Goal: Task Accomplishment & Management: Complete application form

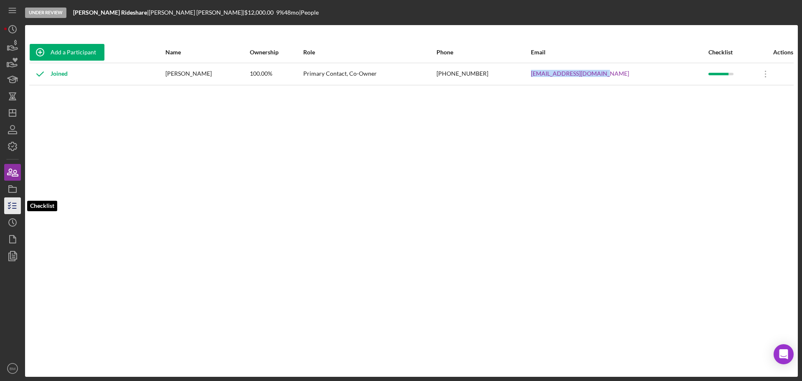
click at [8, 211] on icon "button" at bounding box center [12, 205] width 21 height 21
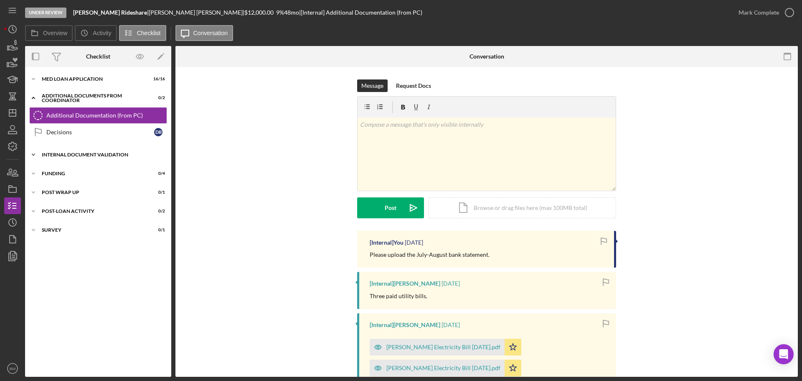
click at [78, 154] on div "Internal Document Validation" at bounding box center [101, 154] width 119 height 5
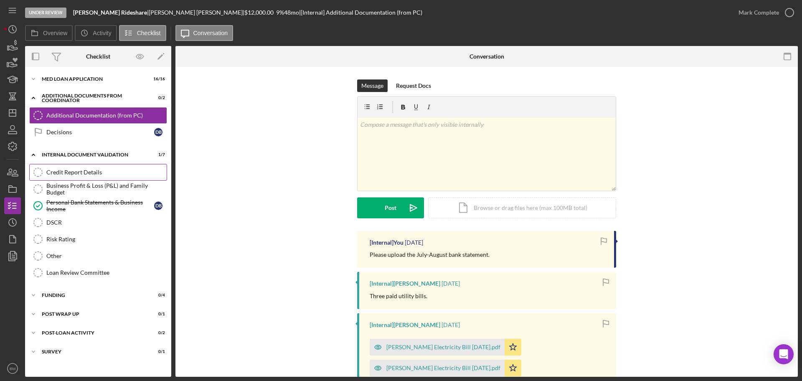
click at [76, 175] on div "Credit Report Details" at bounding box center [106, 172] width 120 height 7
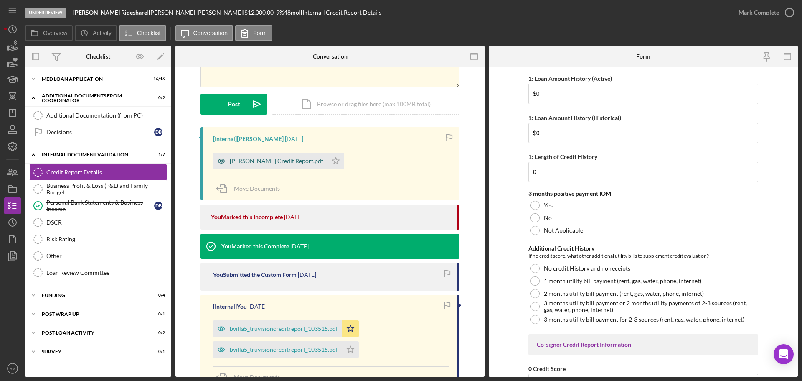
scroll to position [163, 0]
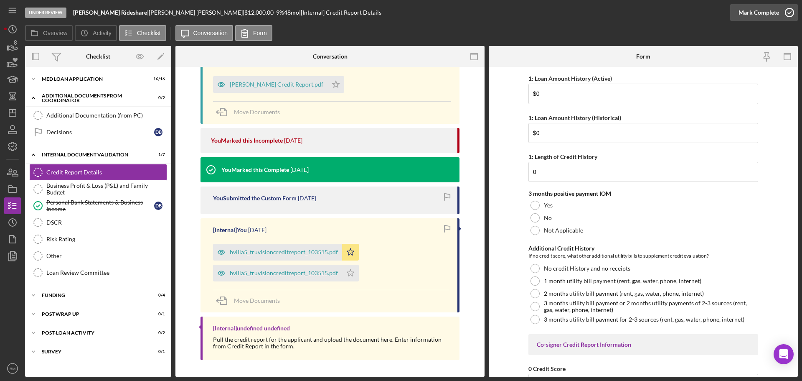
click at [752, 11] on div "Mark Complete" at bounding box center [759, 12] width 41 height 17
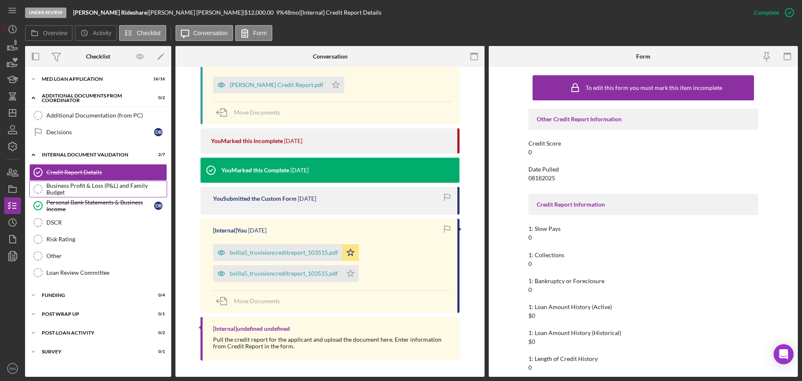
click at [107, 183] on link "Business Profit & Loss (P&L) and Family Budget Business Profit & Loss (P&L) and…" at bounding box center [98, 188] width 138 height 17
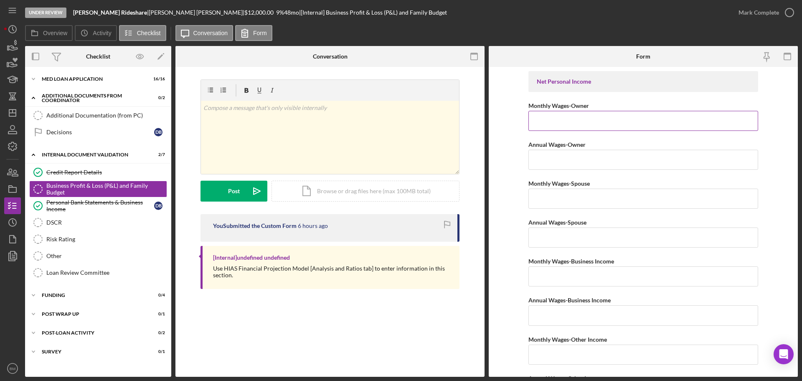
click at [597, 122] on input "Monthly Wages-Owner" at bounding box center [644, 121] width 230 height 20
type input "$3,388"
type input "$40,651"
type input "$0"
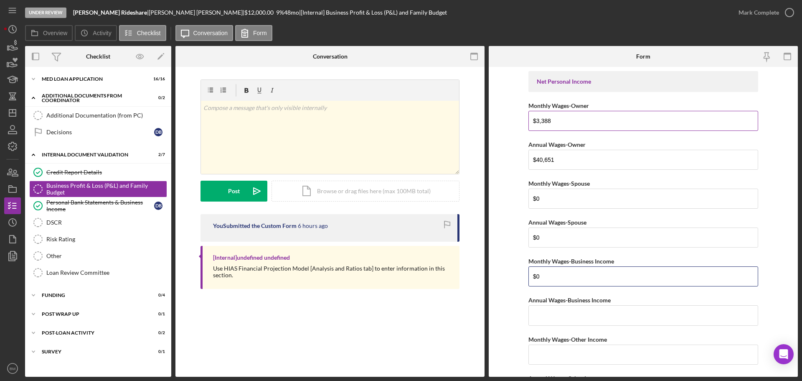
type input "$0"
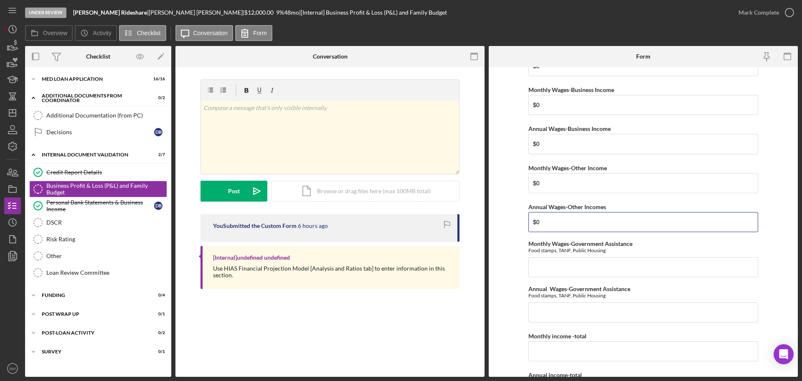
type input "$0"
type input "$3,388"
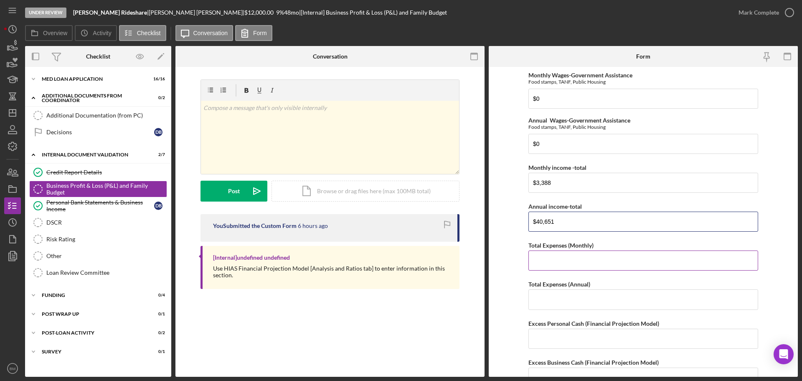
type input "$40,651"
click at [588, 260] on input "Total Expenses (Monthly)" at bounding box center [644, 260] width 230 height 20
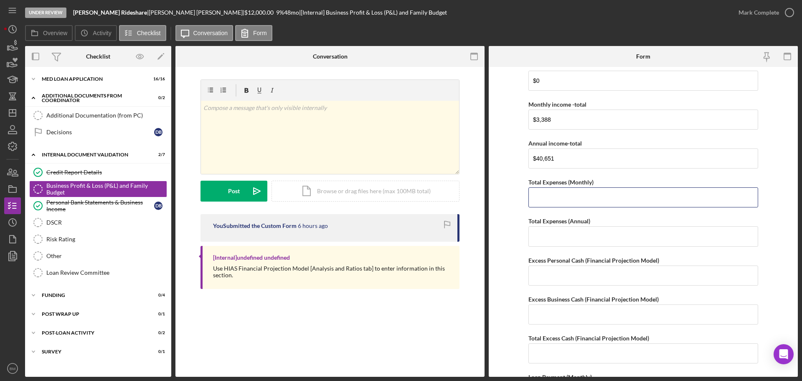
scroll to position [423, 0]
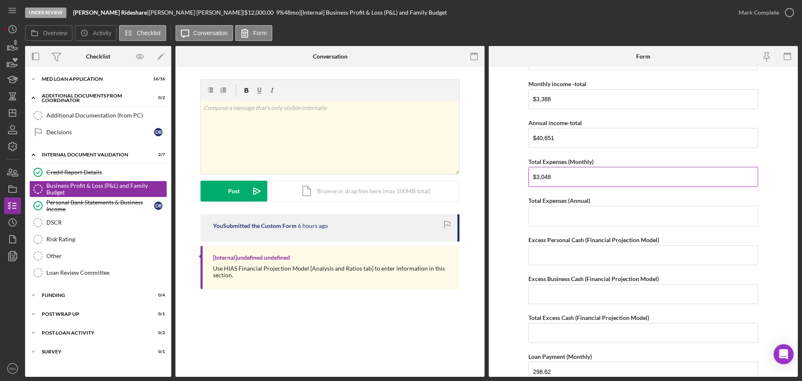
type input "$3,048"
type input "$35,556"
click at [567, 258] on input "Excess Personal Cash (Financial Projection Model)" at bounding box center [644, 255] width 230 height 20
click at [544, 251] on input "Excess Personal Cash (Financial Projection Model)" at bounding box center [644, 255] width 230 height 20
type input "$340"
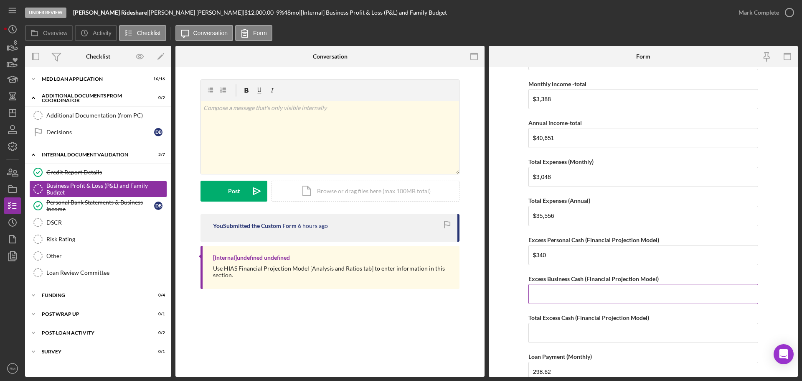
click at [548, 288] on input "Excess Business Cash (Financial Projection Model)" at bounding box center [644, 294] width 230 height 20
click at [563, 288] on input "Excess Business Cash (Financial Projection Model)" at bounding box center [644, 294] width 230 height 20
type input "$452"
type input "$792"
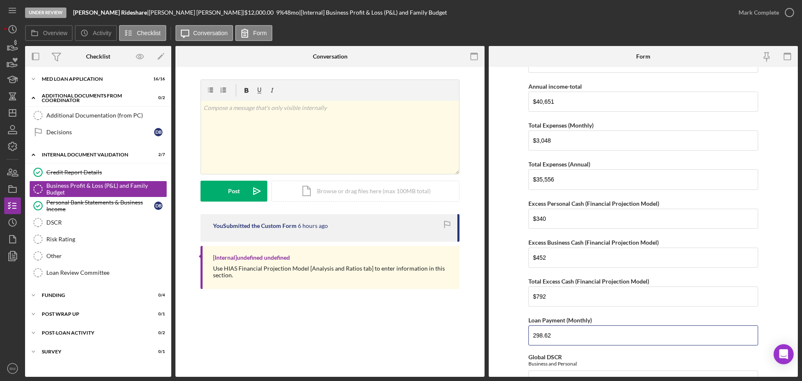
scroll to position [554, 0]
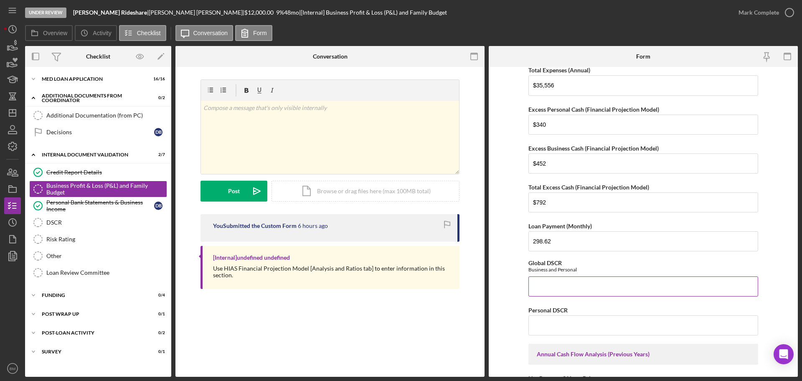
click at [597, 291] on input "Global DSCR" at bounding box center [644, 286] width 230 height 20
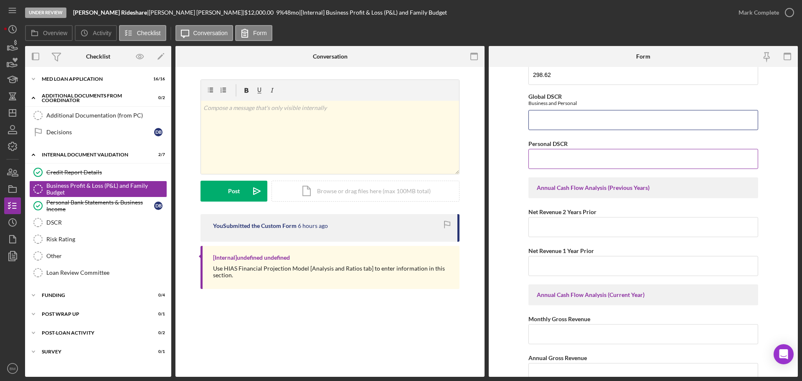
scroll to position [721, 0]
drag, startPoint x: 596, startPoint y: 235, endPoint x: 600, endPoint y: 232, distance: 5.0
click at [599, 232] on input "Net Revenue 2 Years Prior" at bounding box center [644, 226] width 230 height 20
type input "$0"
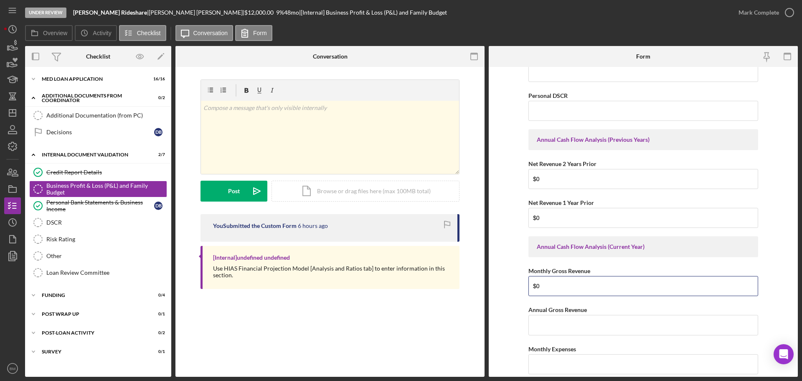
scroll to position [846, 0]
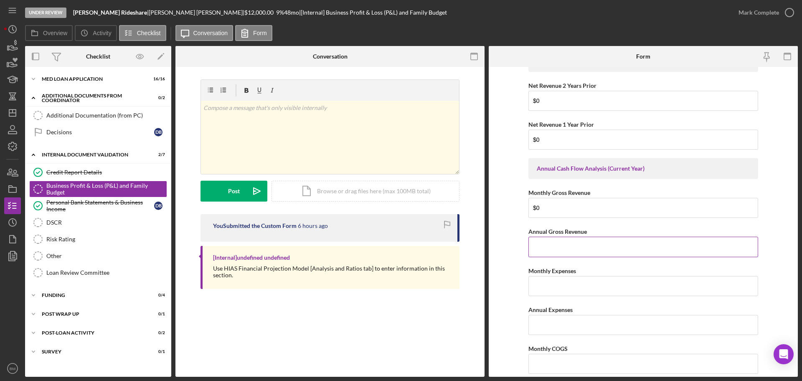
click at [579, 249] on input "Annual Gross Revenue" at bounding box center [644, 246] width 230 height 20
drag, startPoint x: 562, startPoint y: 216, endPoint x: 525, endPoint y: 216, distance: 37.2
click at [525, 216] on form "Net Personal Income Monthly Wages-Owner $3,388 Annual Wages-Owner $40,651 Month…" at bounding box center [643, 222] width 309 height 310
type input "$1,450"
type input "$17,400"
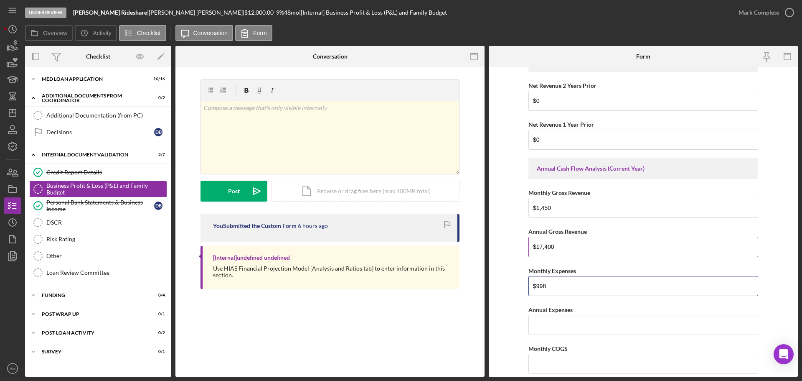
type input "$998"
type input "$11,976"
type input "$0"
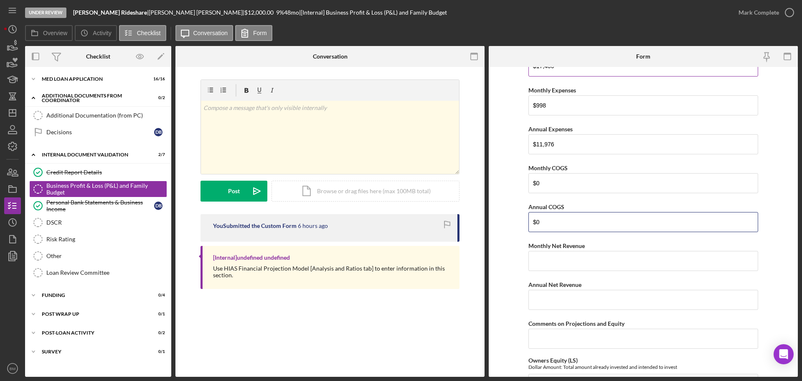
type input "$0"
type input "$452"
type input "$5,424"
type input "0"
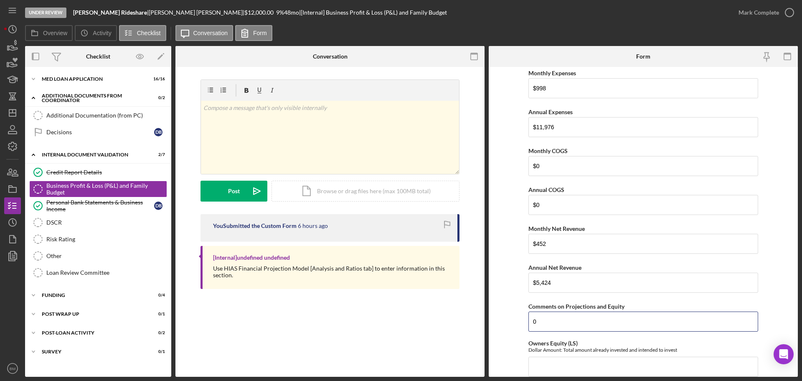
drag, startPoint x: 559, startPoint y: 324, endPoint x: 524, endPoint y: 328, distance: 35.3
click at [524, 328] on form "Net Personal Income Monthly Wages-Owner $3,388 Annual Wages-Owner $40,651 Month…" at bounding box center [643, 222] width 309 height 310
type input "$0"
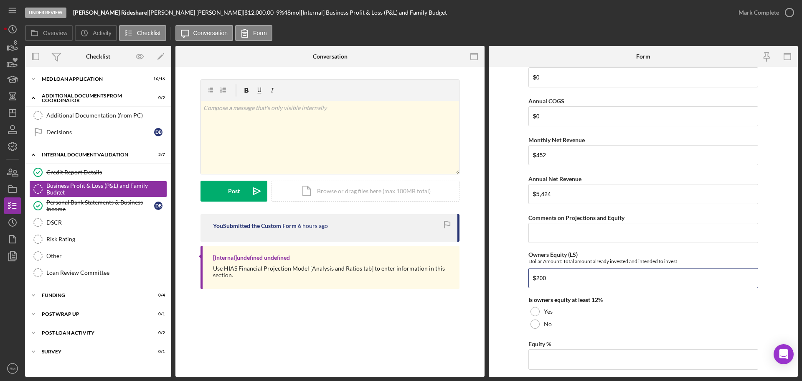
scroll to position [1156, 0]
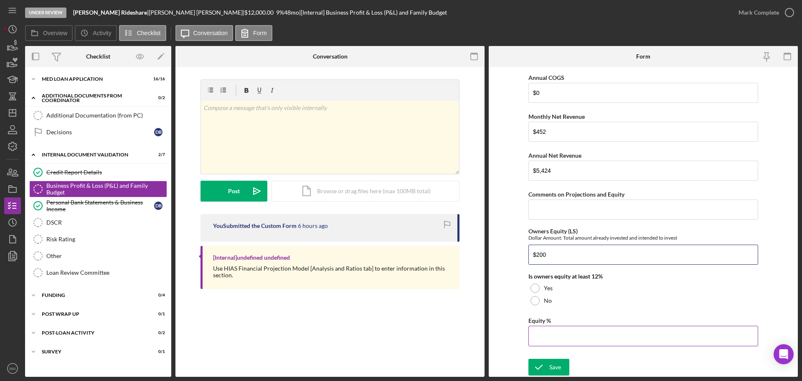
type input "$200"
click at [556, 337] on input "Equity %" at bounding box center [644, 335] width 230 height 20
click at [574, 336] on input "Equity %" at bounding box center [644, 335] width 230 height 20
type input "2%"
click at [560, 375] on div "Save Save" at bounding box center [644, 367] width 230 height 18
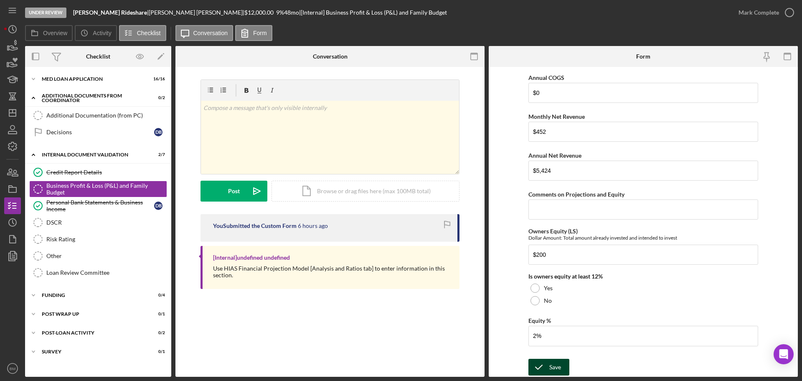
click at [549, 364] on div "Save" at bounding box center [555, 366] width 12 height 17
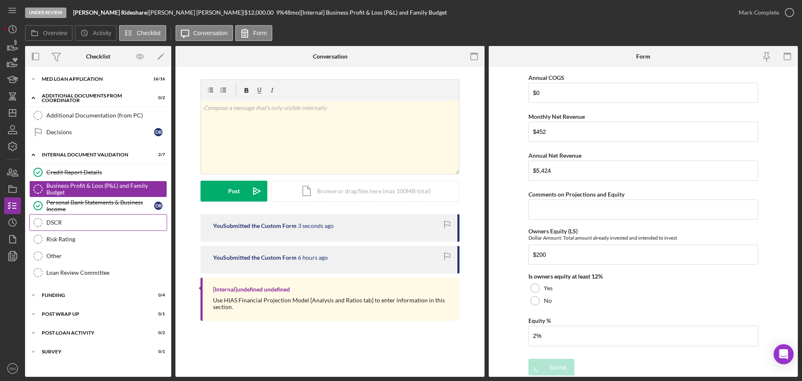
click at [71, 224] on div "DSCR" at bounding box center [106, 222] width 120 height 7
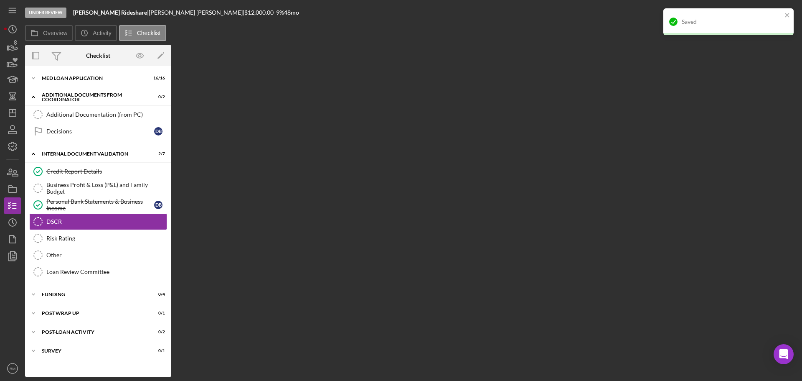
click at [348, 207] on div "Overview Internal Workflow Stage Under Review Icon/Dropdown Arrow Archive (can …" at bounding box center [411, 210] width 773 height 331
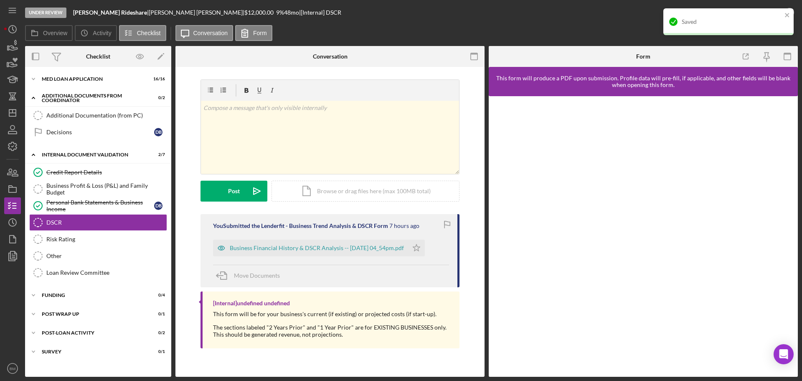
click at [336, 247] on div "Business Financial History & DSCR Analysis -- 2025-08-28 04_54pm.pdf" at bounding box center [317, 247] width 174 height 7
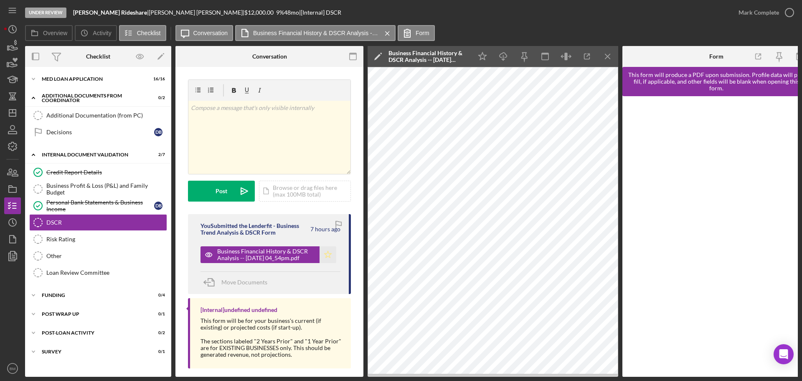
click at [328, 257] on icon "Icon/Star" at bounding box center [328, 254] width 17 height 17
click at [760, 54] on polyline "button" at bounding box center [760, 55] width 2 height 2
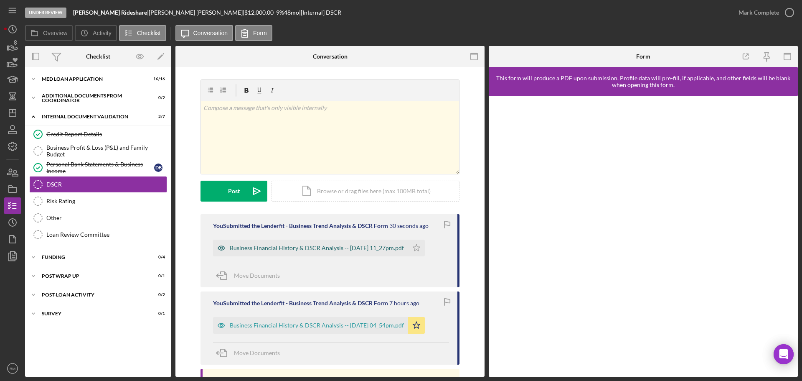
click at [357, 250] on div "Business Financial History & DSCR Analysis -- [DATE] 11_27pm.pdf" at bounding box center [317, 247] width 174 height 7
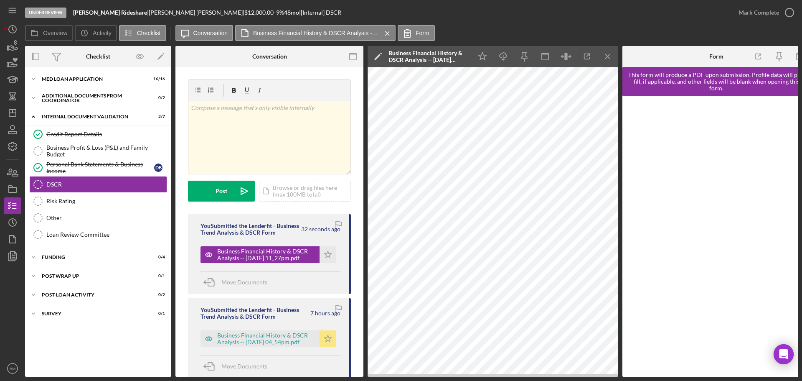
click at [333, 344] on icon "Icon/Star" at bounding box center [328, 338] width 17 height 17
click at [325, 258] on icon "Icon/Star" at bounding box center [328, 254] width 17 height 17
click at [772, 16] on div "Mark Complete" at bounding box center [759, 12] width 41 height 17
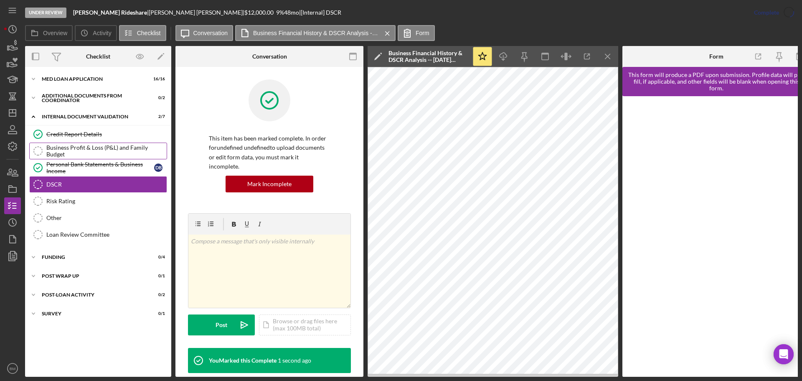
click at [137, 154] on div "Business Profit & Loss (P&L) and Family Budget" at bounding box center [106, 150] width 120 height 13
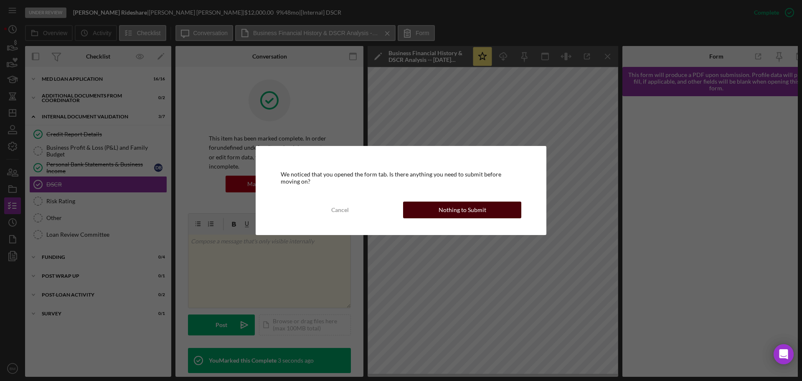
click at [464, 207] on div "Nothing to Submit" at bounding box center [463, 209] width 48 height 17
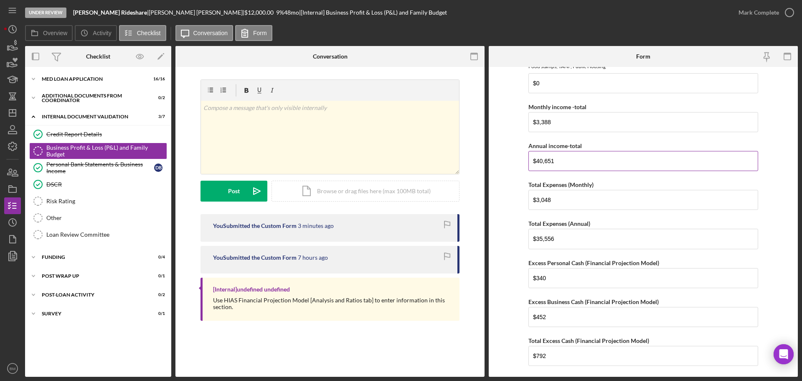
scroll to position [418, 0]
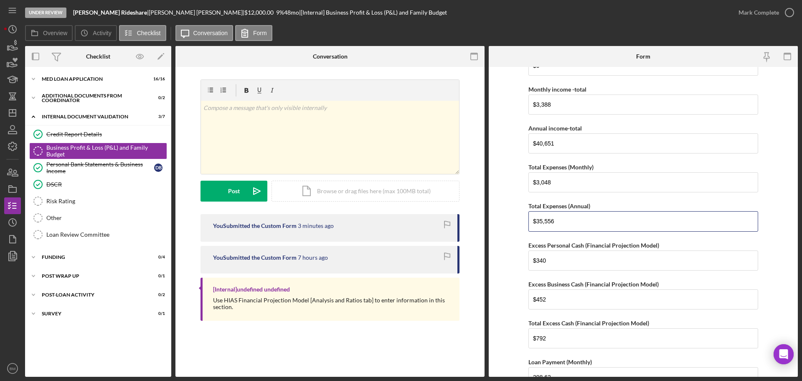
drag, startPoint x: 569, startPoint y: 224, endPoint x: 527, endPoint y: 226, distance: 41.8
click at [527, 226] on form "Net Personal Income Monthly Wages-Owner $3,388 Annual Wages-Owner $40,651 Month…" at bounding box center [643, 222] width 309 height 310
type input "$34,956"
drag, startPoint x: 555, startPoint y: 183, endPoint x: 499, endPoint y: 188, distance: 56.3
click at [499, 188] on form "Net Personal Income Monthly Wages-Owner $3,388 Annual Wages-Owner $40,651 Month…" at bounding box center [643, 222] width 309 height 310
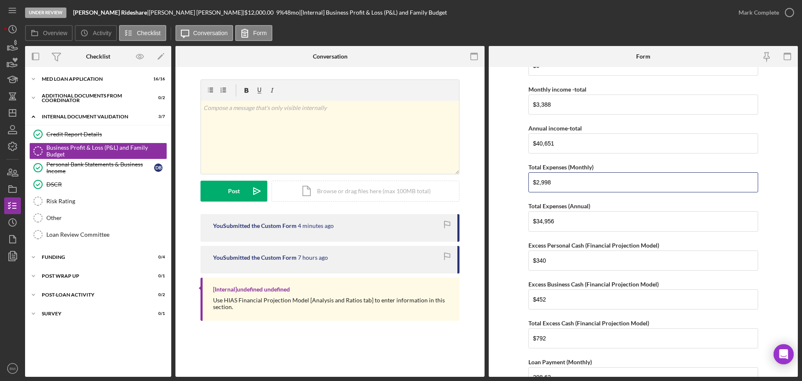
type input "$2,998"
type input "$390"
drag, startPoint x: 554, startPoint y: 338, endPoint x: 517, endPoint y: 341, distance: 36.5
click at [519, 341] on form "Net Personal Income Monthly Wages-Owner $3,388 Annual Wages-Owner $40,651 Month…" at bounding box center [643, 222] width 309 height 310
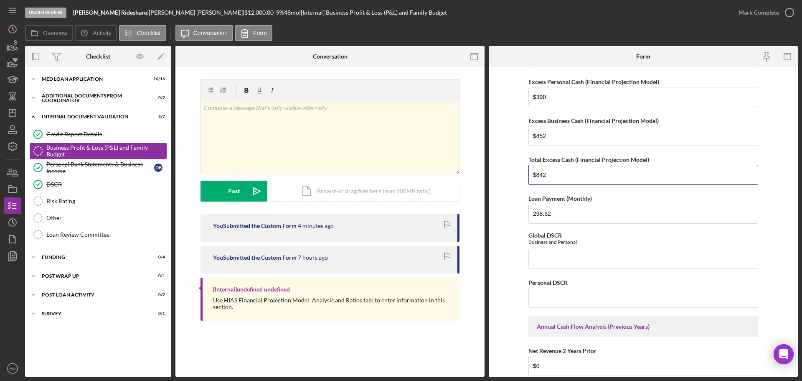
scroll to position [585, 0]
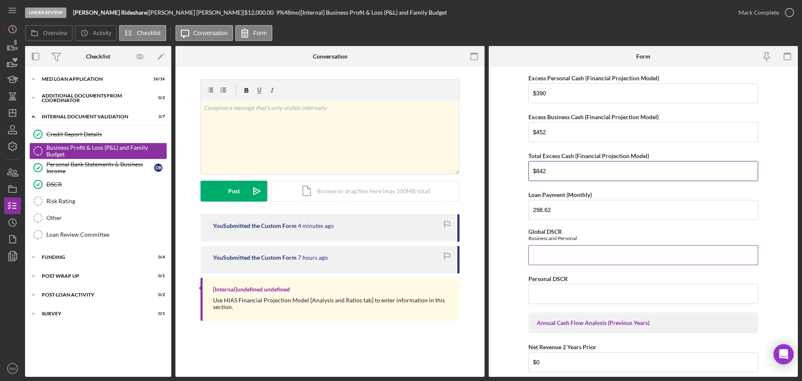
type input "$842"
click at [581, 249] on input "Global DSCR" at bounding box center [644, 255] width 230 height 20
click at [580, 287] on input "Personal DSCR" at bounding box center [644, 294] width 230 height 20
type input "1.3"
click at [594, 260] on input "Global DSCR" at bounding box center [644, 255] width 230 height 20
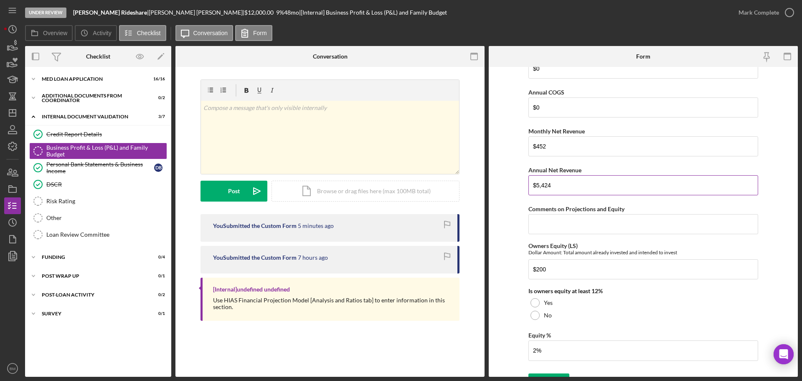
scroll to position [1156, 0]
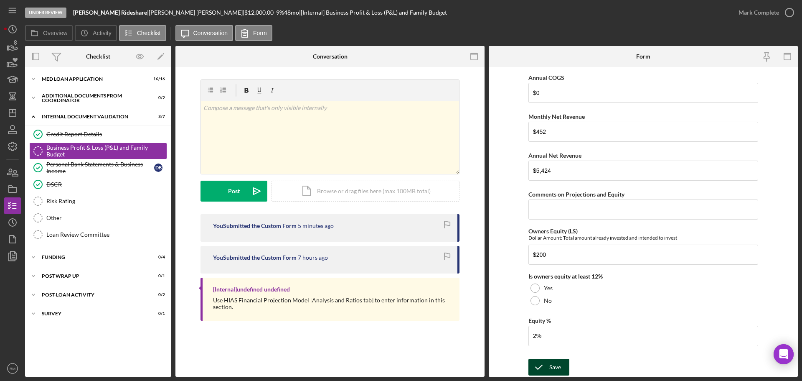
click at [551, 358] on div "Save Save" at bounding box center [644, 367] width 230 height 18
click at [551, 361] on div "Save" at bounding box center [555, 366] width 12 height 17
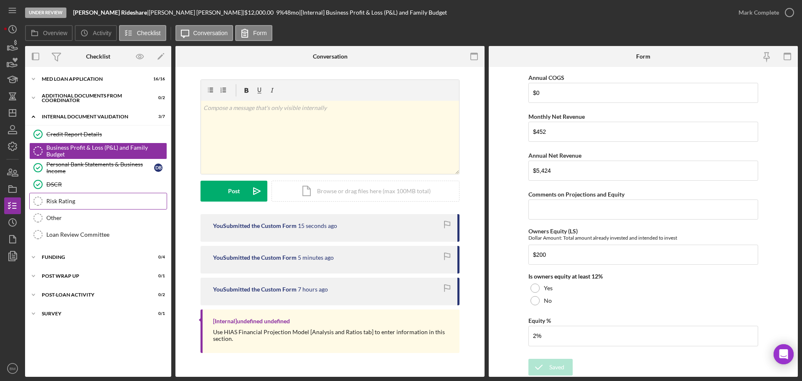
click at [111, 201] on div "Risk Rating" at bounding box center [106, 201] width 120 height 7
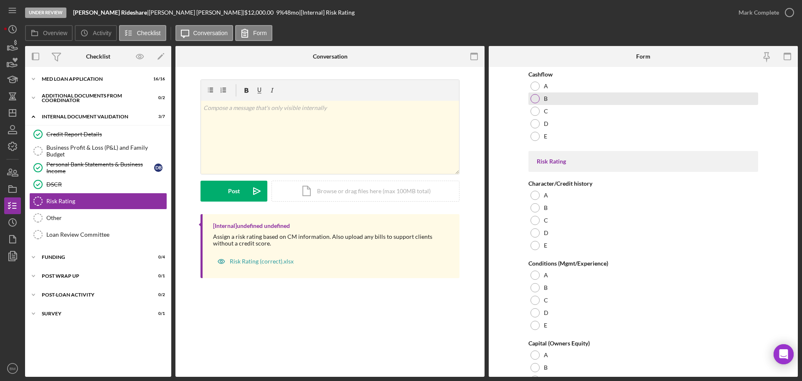
click at [551, 99] on div "B" at bounding box center [644, 98] width 230 height 13
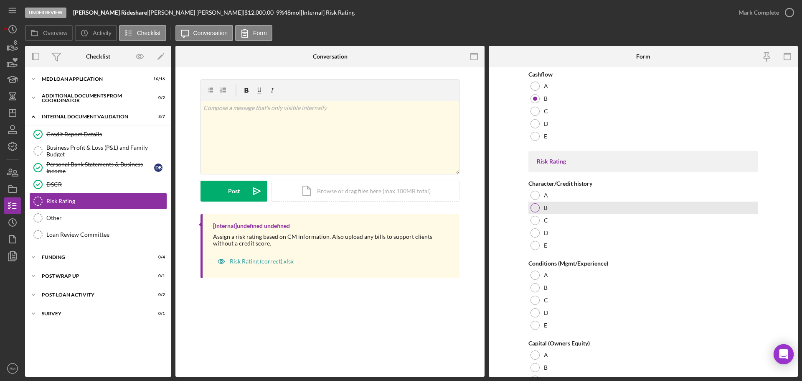
click at [558, 208] on div "B" at bounding box center [644, 207] width 230 height 13
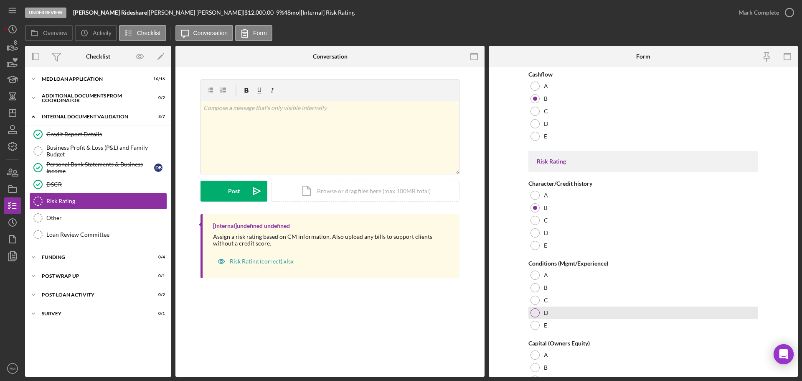
click at [557, 312] on div "D" at bounding box center [644, 312] width 230 height 13
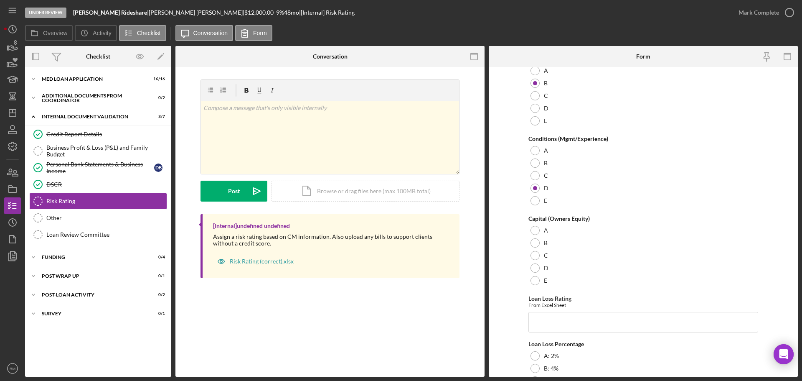
scroll to position [125, 0]
click at [548, 198] on div "E" at bounding box center [644, 199] width 230 height 13
click at [552, 266] on div "D" at bounding box center [644, 267] width 230 height 13
click at [558, 318] on input "Loan Loss Rating" at bounding box center [644, 321] width 230 height 20
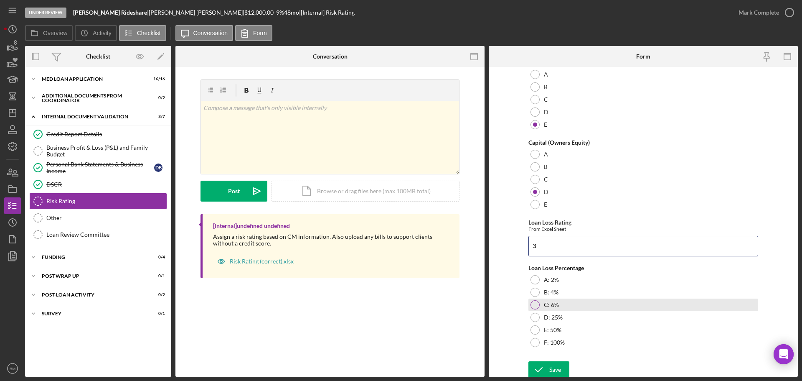
scroll to position [203, 0]
type input "3"
click at [554, 305] on label "C: 6%" at bounding box center [551, 302] width 15 height 7
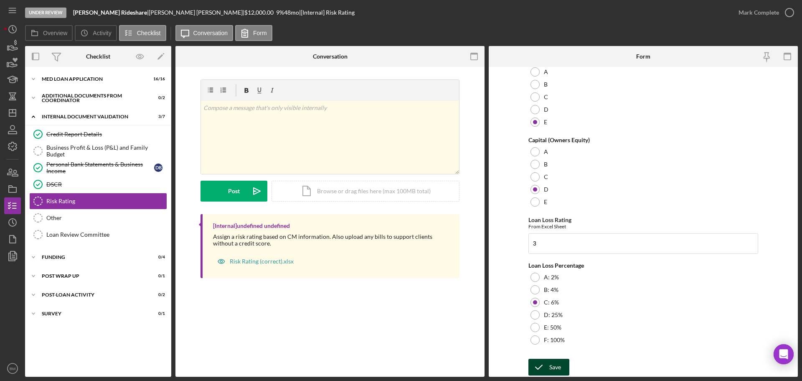
click at [559, 364] on div "Save" at bounding box center [555, 366] width 12 height 17
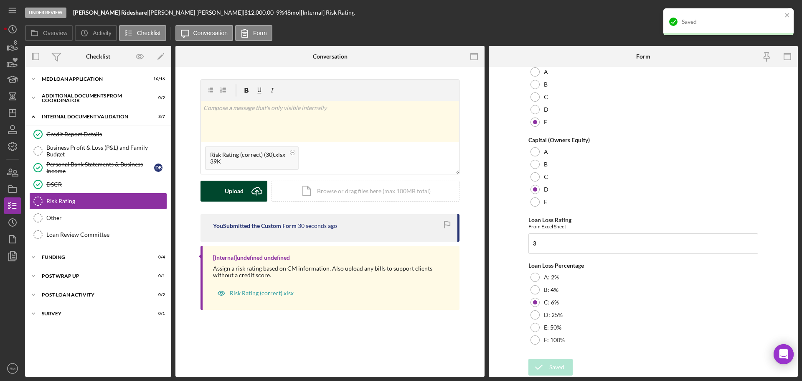
click at [244, 194] on button "Upload Icon/Upload" at bounding box center [234, 190] width 67 height 21
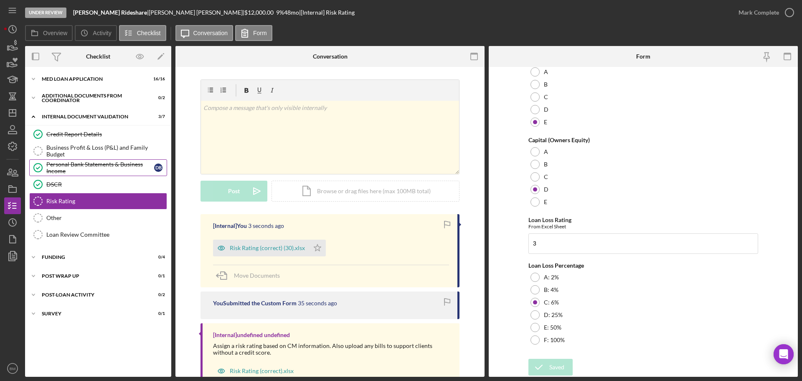
click at [86, 158] on link "Business Profit & Loss (P&L) and Family Budget Business Profit & Loss (P&L) and…" at bounding box center [98, 150] width 138 height 17
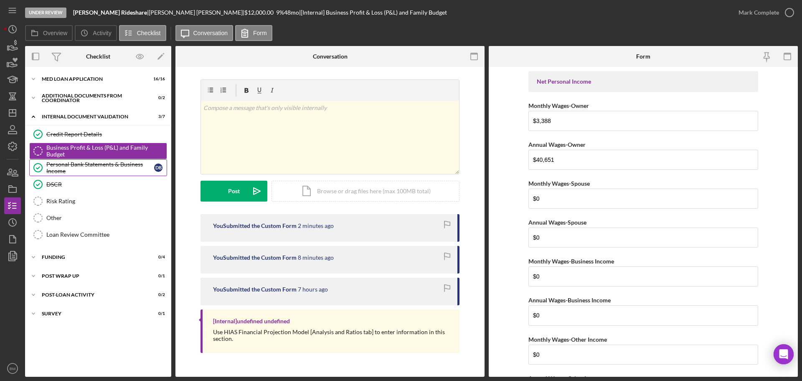
click at [86, 169] on div "Personal Bank Statements & Business Income" at bounding box center [100, 167] width 108 height 13
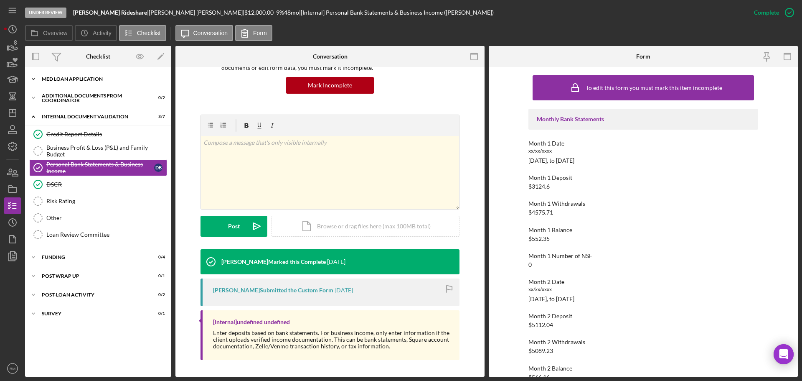
click at [86, 81] on div "Icon/Expander MED Loan Application 16 / 16" at bounding box center [98, 79] width 146 height 17
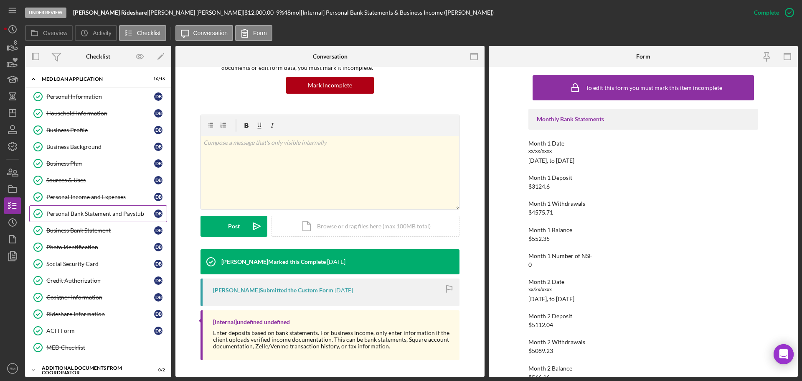
click at [106, 216] on div "Personal Bank Statement and Paystub" at bounding box center [100, 213] width 108 height 7
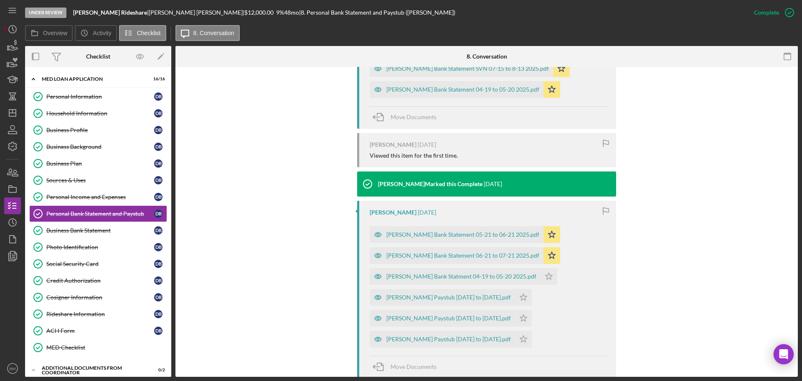
scroll to position [501, 0]
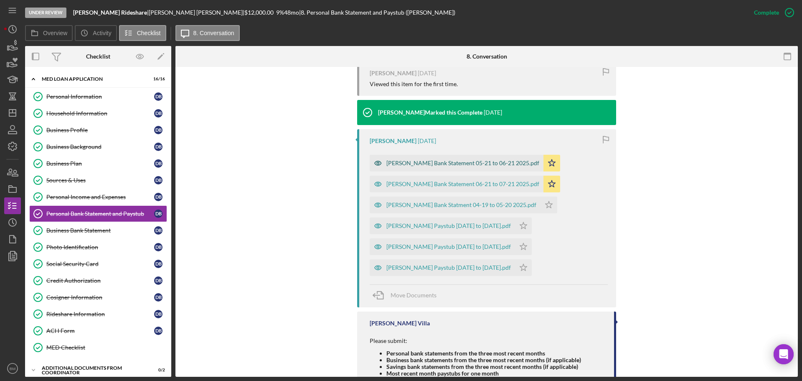
click at [484, 163] on div "Borjas Guzman Bank Statement 05-21 to 06-21 2025.pdf" at bounding box center [462, 163] width 153 height 7
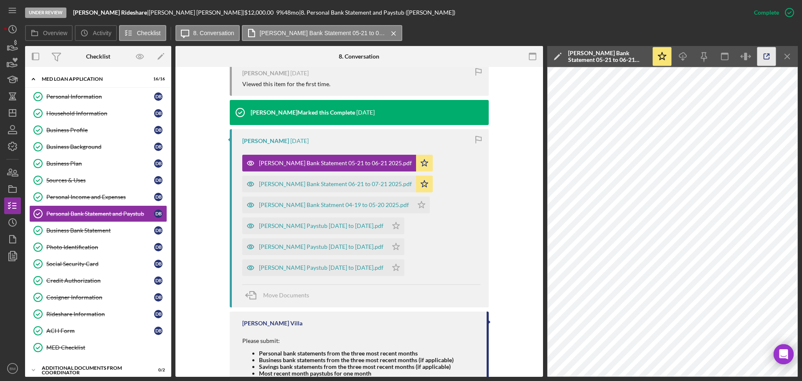
click at [761, 57] on icon "button" at bounding box center [767, 56] width 19 height 19
click at [348, 182] on div "Borjas Guzman Bank Statement 06-21 to 07-21 2025.pdf" at bounding box center [335, 183] width 153 height 7
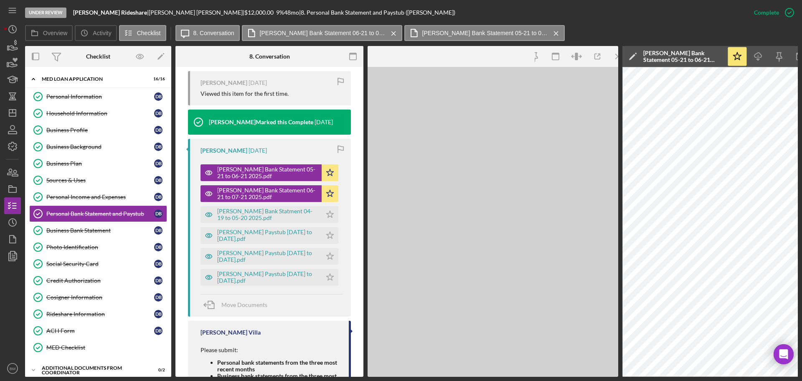
scroll to position [520, 0]
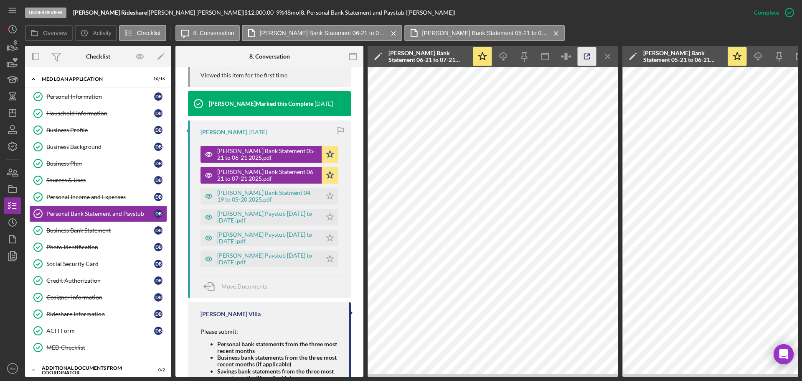
click at [590, 47] on icon "button" at bounding box center [587, 56] width 19 height 19
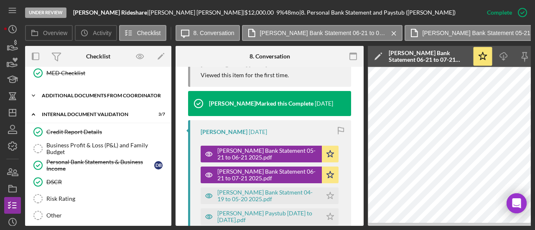
scroll to position [292, 0]
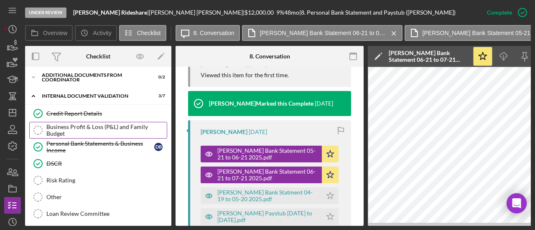
drag, startPoint x: 87, startPoint y: 115, endPoint x: 83, endPoint y: 123, distance: 9.3
click at [87, 115] on link "Credit Report Details Credit Report Details" at bounding box center [98, 113] width 138 height 17
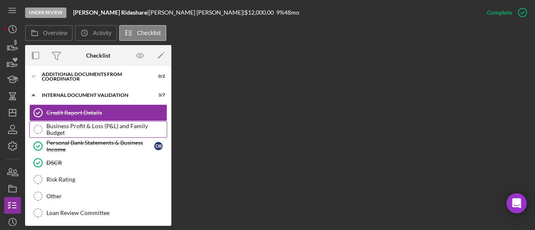
click at [82, 128] on div "Business Profit & Loss (P&L) and Family Budget" at bounding box center [106, 129] width 120 height 13
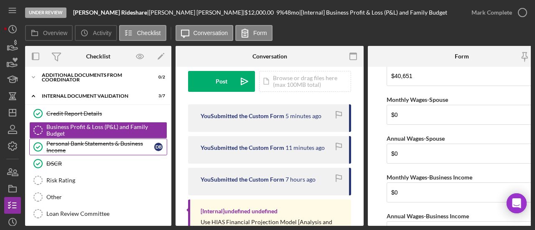
scroll to position [125, 0]
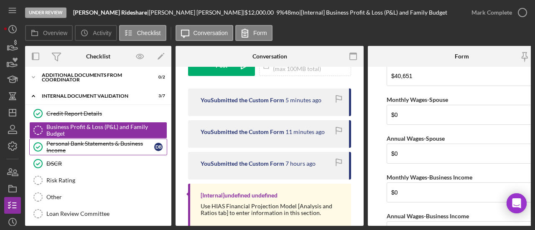
click at [92, 141] on div "Personal Bank Statements & Business Income" at bounding box center [100, 146] width 108 height 13
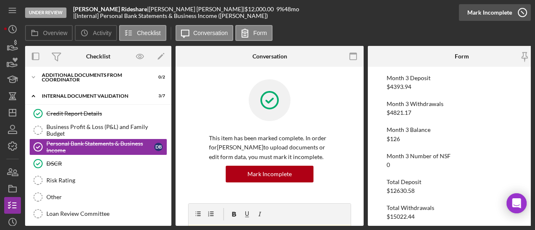
scroll to position [0, 25]
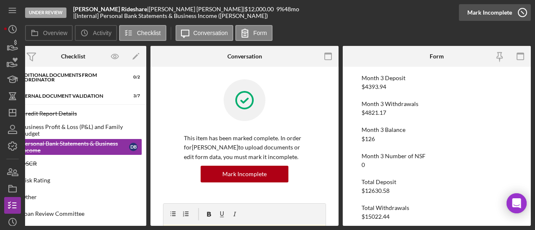
click at [511, 13] on div "Mark Incomplete" at bounding box center [489, 12] width 45 height 17
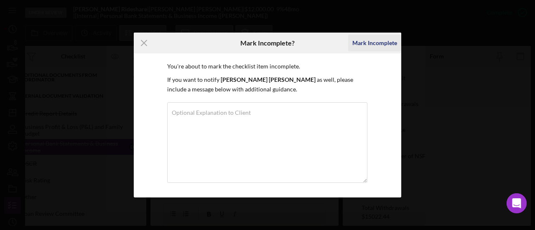
click at [364, 43] on div "Mark Incomplete" at bounding box center [374, 43] width 45 height 17
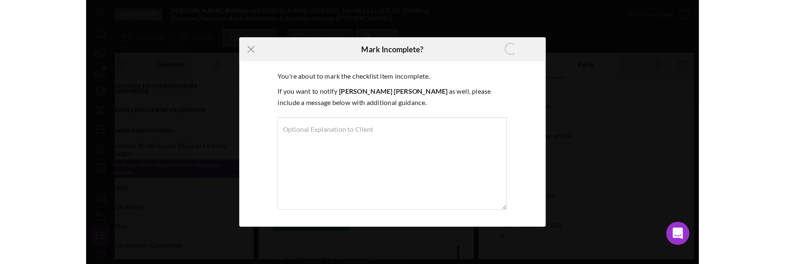
scroll to position [338, 0]
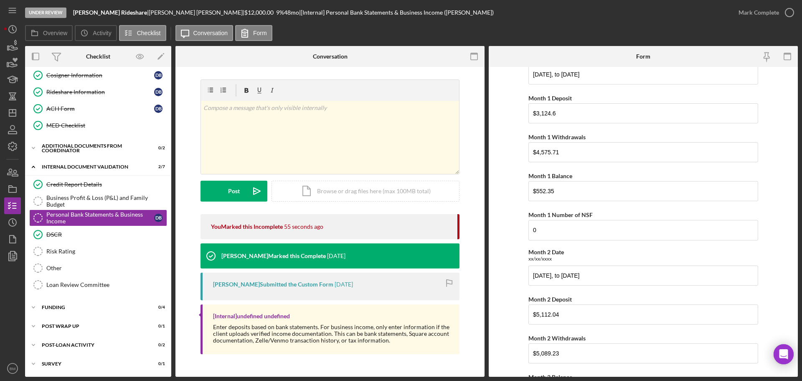
scroll to position [42, 0]
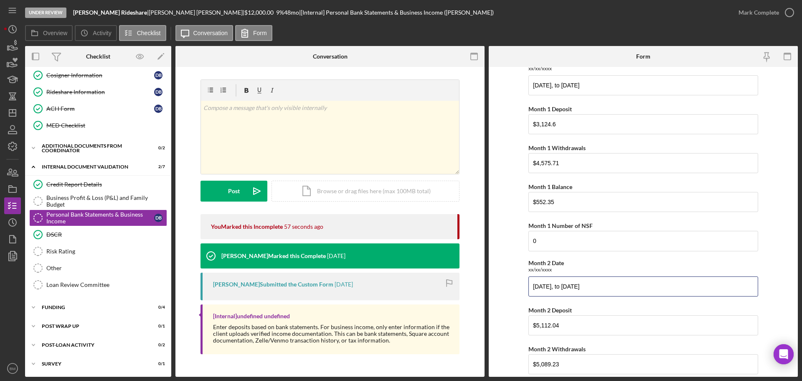
drag, startPoint x: 639, startPoint y: 286, endPoint x: 515, endPoint y: 291, distance: 124.6
click at [515, 291] on form "Monthly Bank Statements Month 1 Date xx/xx/xxxx April 19, 2025, to May 20, 2025…" at bounding box center [643, 222] width 309 height 310
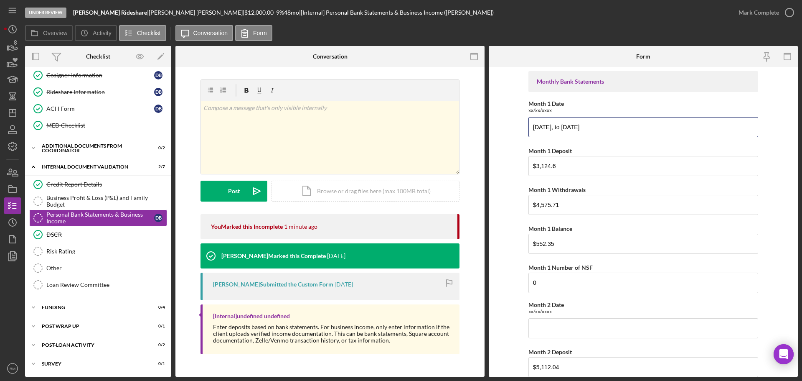
drag, startPoint x: 631, startPoint y: 131, endPoint x: 483, endPoint y: 133, distance: 147.5
click at [483, 133] on div "Overview Internal Workflow Stage Under Review Icon/Dropdown Arrow Archive (can …" at bounding box center [411, 211] width 773 height 330
paste input "May 21, 2025, to June"
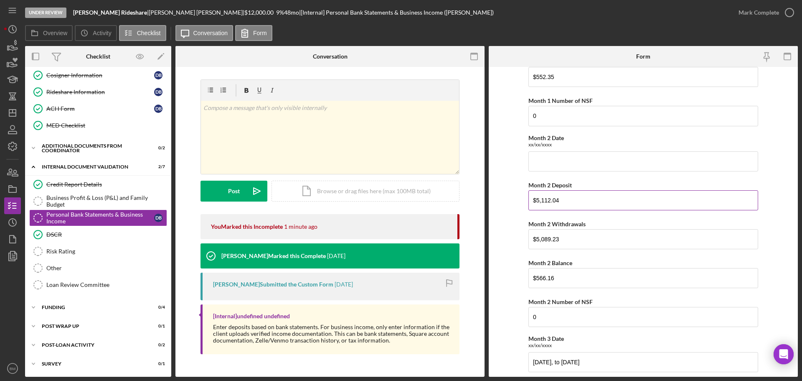
scroll to position [167, 0]
type input "May 21, 2025, to June 20, 2025"
drag, startPoint x: 535, startPoint y: 195, endPoint x: 507, endPoint y: 195, distance: 28.0
click at [507, 195] on form "Monthly Bank Statements Month 1 Date xx/xx/xxxx May 21, 2025, to June 20, 2025 …" at bounding box center [643, 222] width 309 height 310
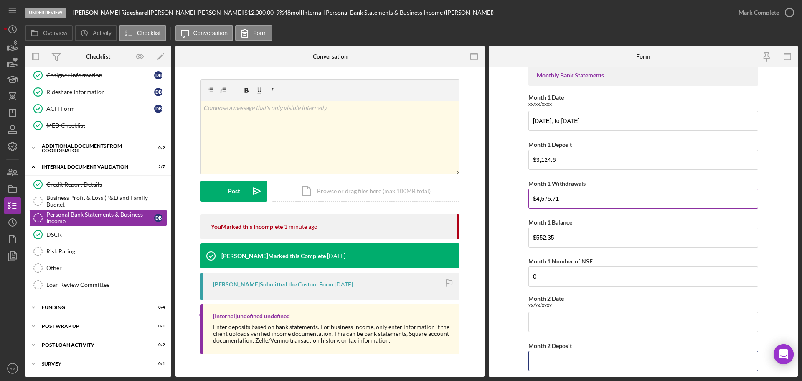
scroll to position [0, 0]
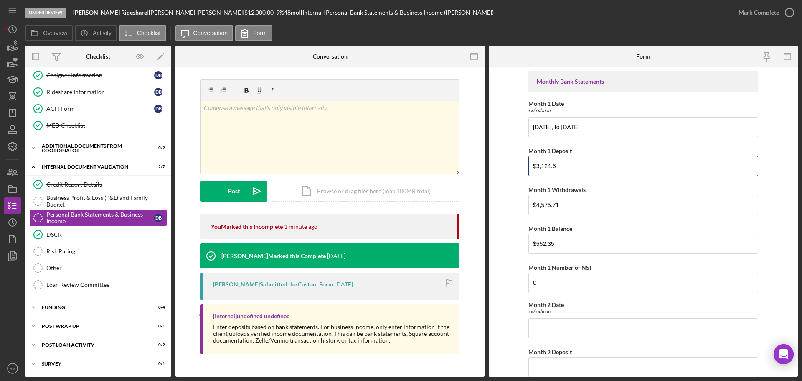
drag, startPoint x: 516, startPoint y: 168, endPoint x: 484, endPoint y: 168, distance: 31.8
click at [484, 168] on div "Overview Internal Workflow Stage Under Review Icon/Dropdown Arrow Archive (can …" at bounding box center [411, 211] width 773 height 330
paste input "5,112.04"
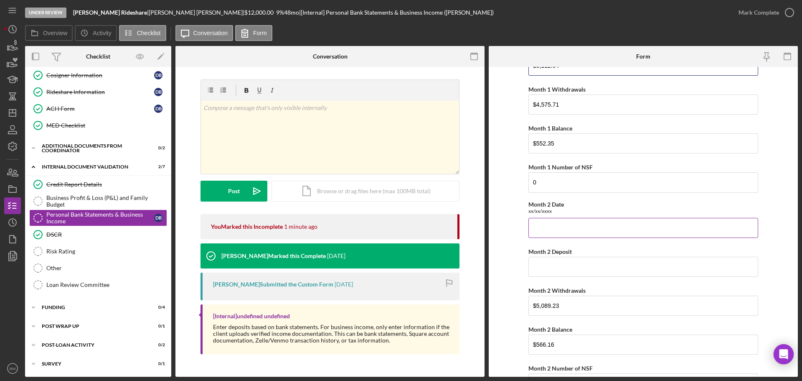
scroll to position [125, 0]
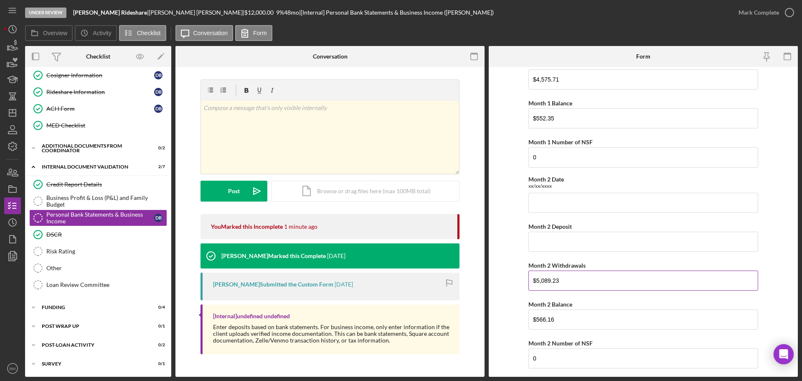
type input "$5,112.04"
drag, startPoint x: 544, startPoint y: 284, endPoint x: 512, endPoint y: 284, distance: 32.6
click at [512, 284] on form "Monthly Bank Statements Month 1 Date xx/xx/xxxx May 21, 2025, to June 20, 2025 …" at bounding box center [643, 222] width 309 height 310
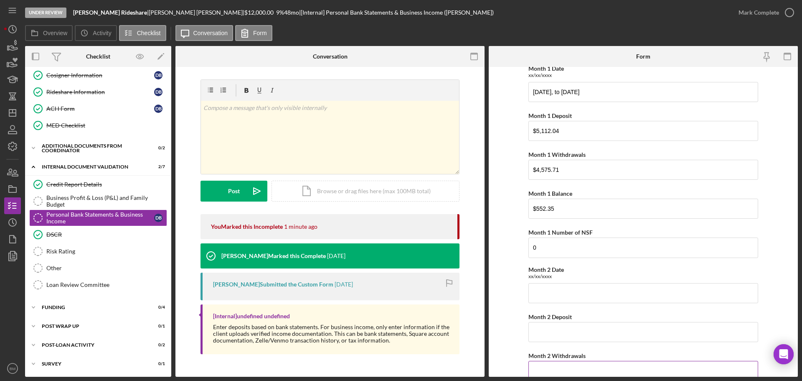
scroll to position [0, 0]
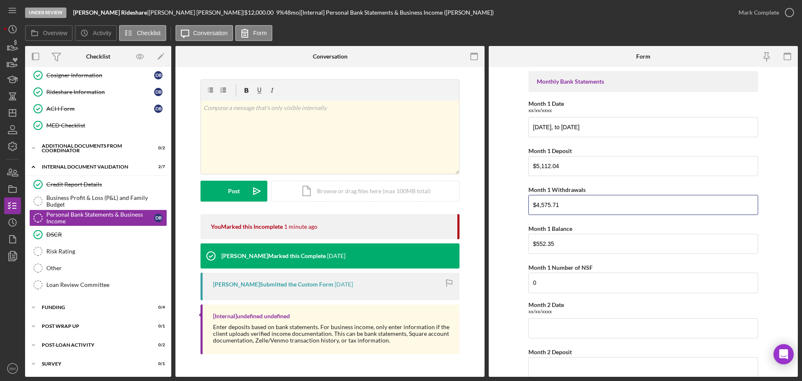
drag, startPoint x: 532, startPoint y: 209, endPoint x: 514, endPoint y: 209, distance: 17.5
click at [514, 210] on form "Monthly Bank Statements Month 1 Date xx/xx/xxxx May 21, 2025, to June 20, 2025 …" at bounding box center [643, 222] width 309 height 310
paste input "5,089.23"
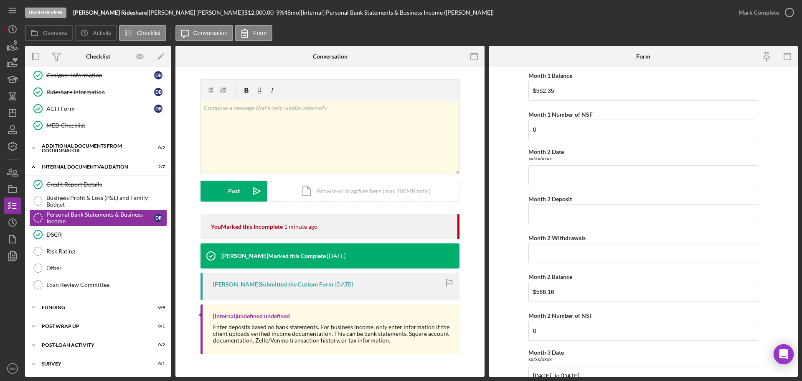
scroll to position [167, 0]
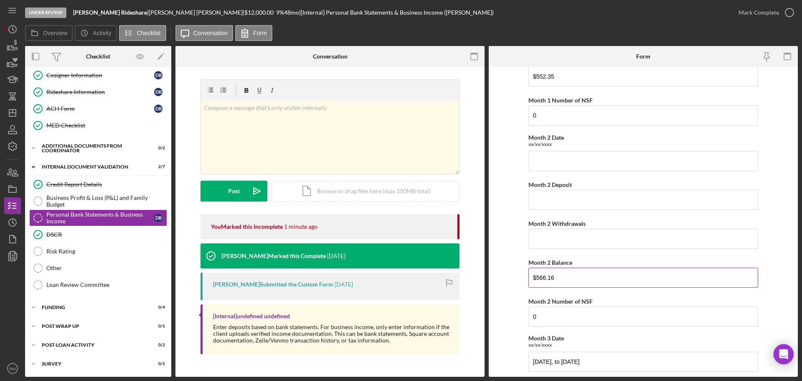
type input "$5,089.23"
drag, startPoint x: 541, startPoint y: 281, endPoint x: 526, endPoint y: 281, distance: 15.0
click at [526, 281] on form "Monthly Bank Statements Month 1 Date xx/xx/xxxx May 21, 2025, to June 20, 2025 …" at bounding box center [643, 222] width 309 height 310
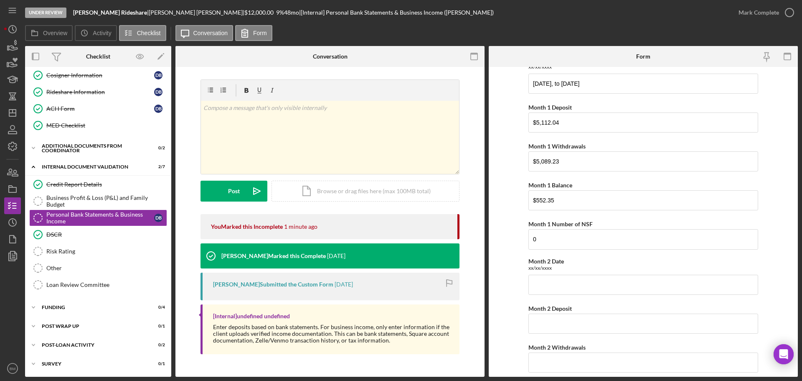
scroll to position [0, 0]
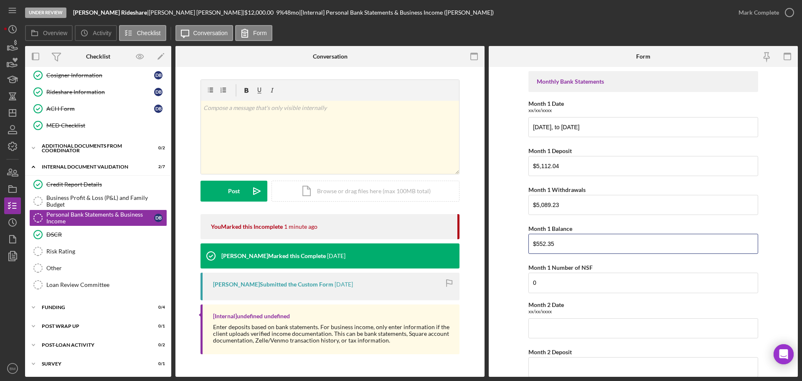
drag, startPoint x: 548, startPoint y: 249, endPoint x: 501, endPoint y: 250, distance: 47.6
click at [501, 250] on form "Monthly Bank Statements Month 1 Date xx/xx/xxxx May 21, 2025, to June 20, 2025 …" at bounding box center [643, 222] width 309 height 310
paste input "66.16"
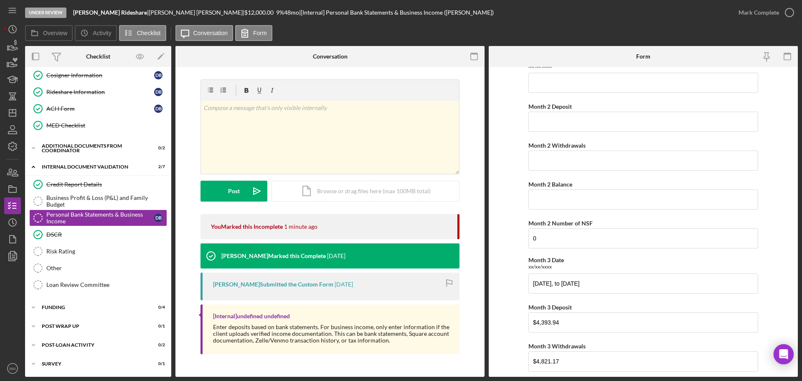
scroll to position [251, 0]
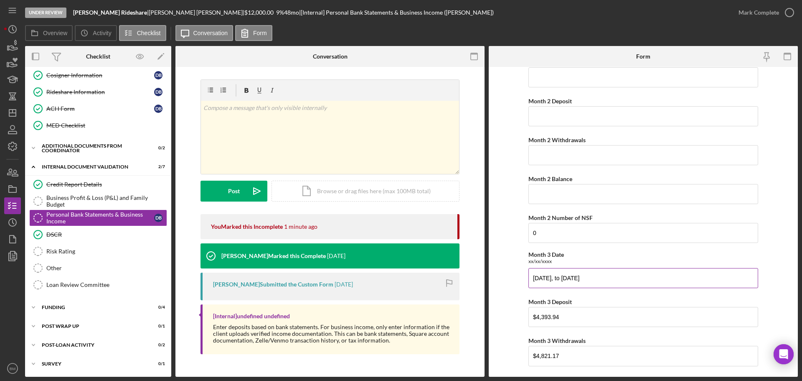
type input "$566.16"
drag, startPoint x: 623, startPoint y: 280, endPoint x: 526, endPoint y: 279, distance: 97.8
click at [521, 281] on form "Monthly Bank Statements Month 1 Date xx/xx/xxxx May 21, 2025, to June 20, 2025 …" at bounding box center [643, 222] width 309 height 310
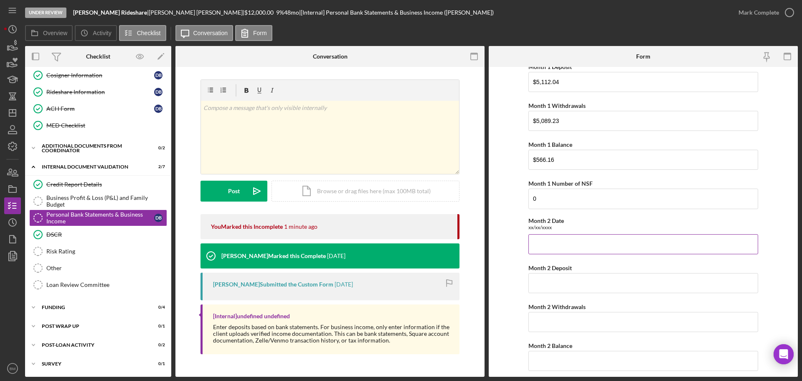
scroll to position [84, 0]
click at [587, 243] on input "Month 2 Date" at bounding box center [644, 244] width 230 height 20
paste input "June 21, 2025, to July 21, 2025"
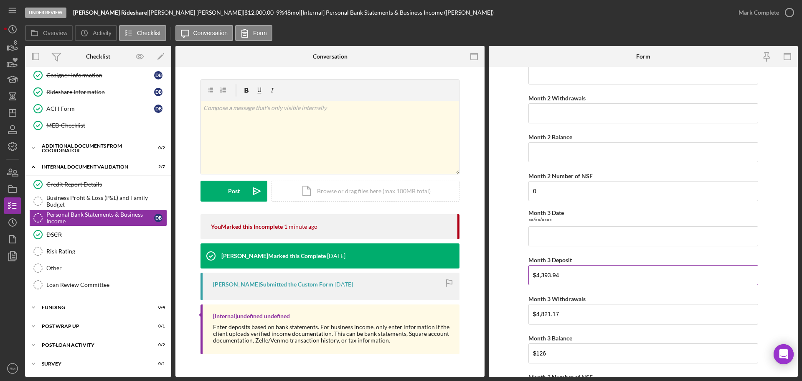
type input "June 21, 2025, to July 21, 2025"
drag, startPoint x: 573, startPoint y: 281, endPoint x: 518, endPoint y: 282, distance: 55.2
click at [518, 282] on form "Monthly Bank Statements Month 1 Date xx/xx/xxxx May 21, 2025, to June 20, 2025 …" at bounding box center [643, 222] width 309 height 310
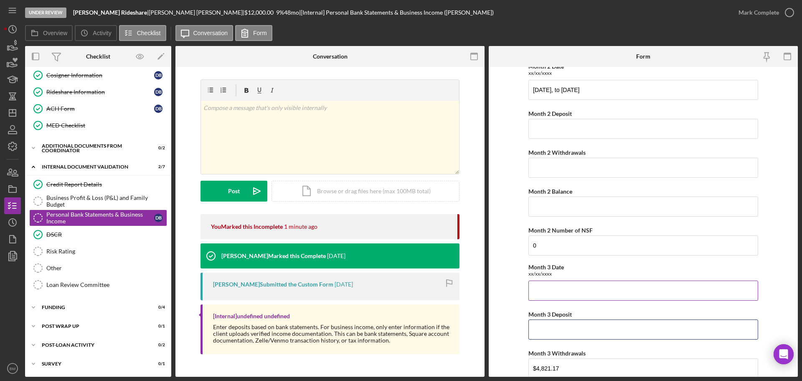
scroll to position [125, 0]
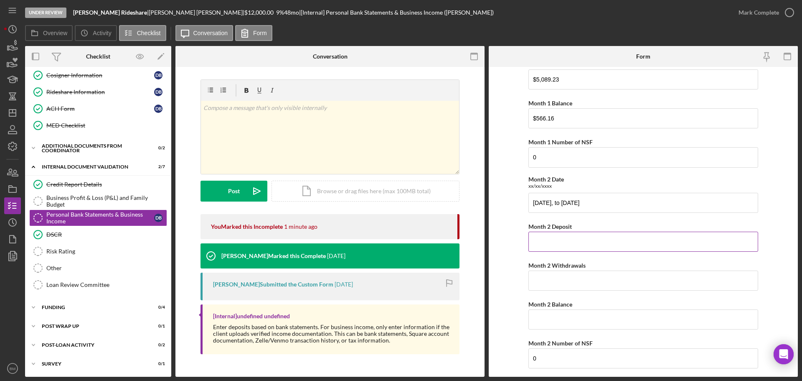
click at [586, 247] on input "Month 2 Deposit" at bounding box center [644, 241] width 230 height 20
paste input "$4,393.94"
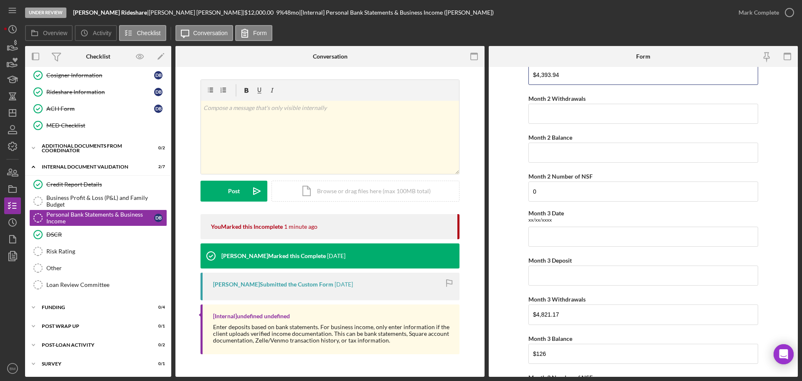
scroll to position [334, 0]
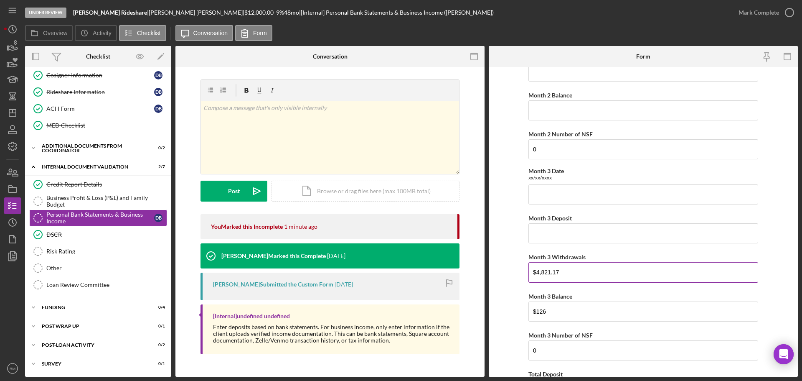
type input "$4,393.94"
drag, startPoint x: 574, startPoint y: 271, endPoint x: 496, endPoint y: 269, distance: 78.6
click at [496, 273] on form "Monthly Bank Statements Month 1 Date xx/xx/xxxx May 21, 2025, to June 20, 2025 …" at bounding box center [643, 222] width 309 height 310
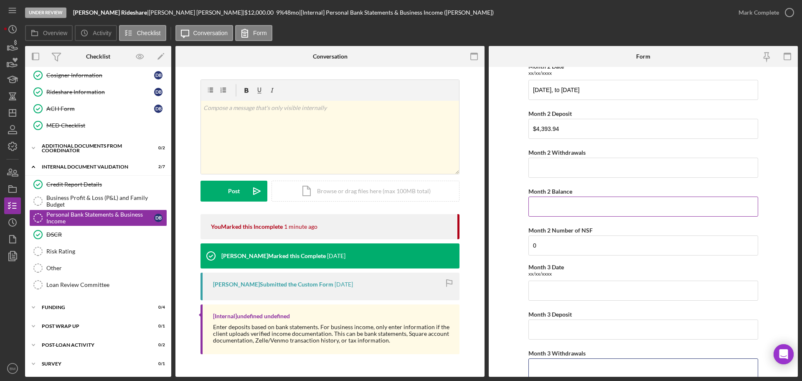
scroll to position [209, 0]
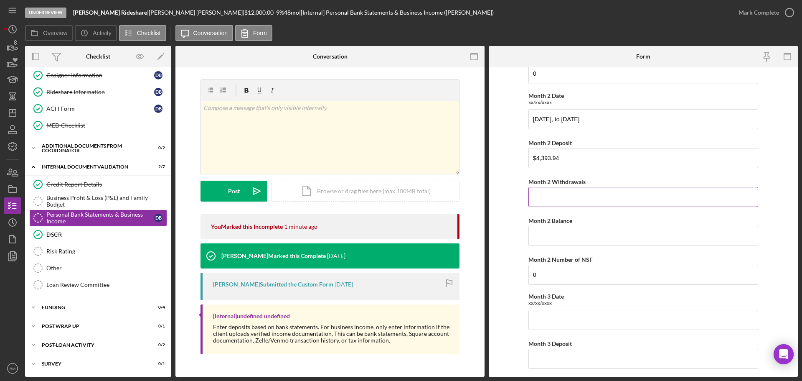
click at [579, 201] on input "Month 2 Withdrawals" at bounding box center [644, 197] width 230 height 20
paste input "$4,821.17"
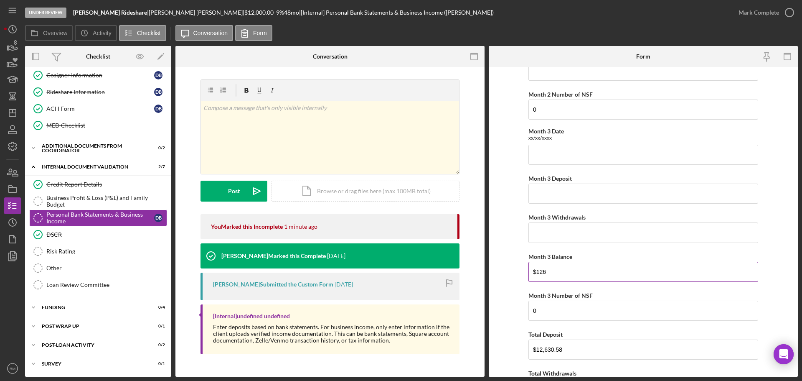
scroll to position [376, 0]
type input "$4,821.17"
drag, startPoint x: 558, startPoint y: 271, endPoint x: 516, endPoint y: 272, distance: 42.2
click at [516, 272] on form "Monthly Bank Statements Month 1 Date xx/xx/xxxx May 21, 2025, to June 20, 2025 …" at bounding box center [643, 222] width 309 height 310
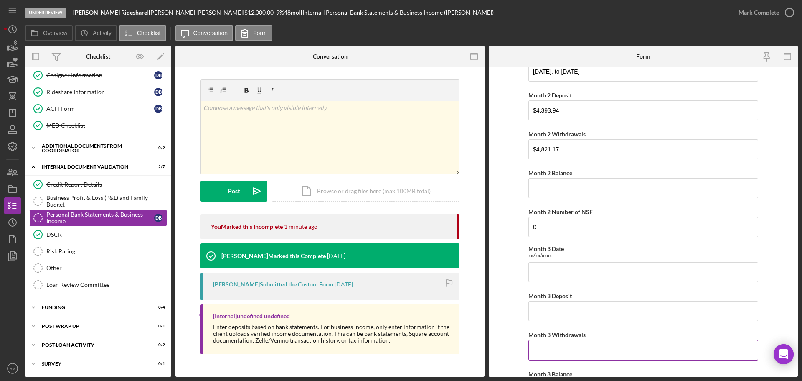
scroll to position [251, 0]
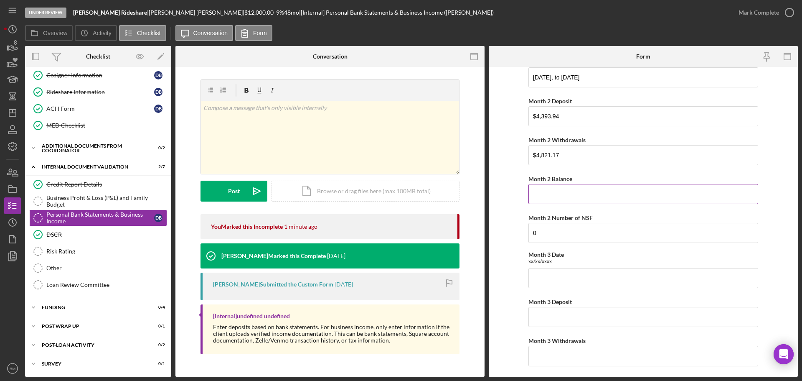
click at [569, 201] on input "Month 2 Balance" at bounding box center [644, 194] width 230 height 20
paste input "$126"
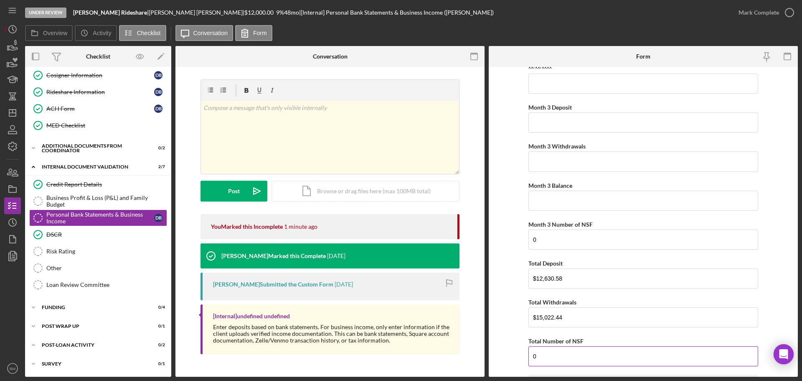
scroll to position [460, 0]
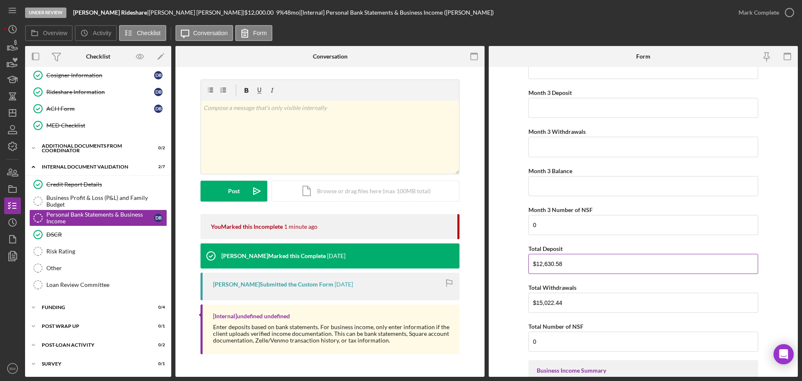
type input "$126"
drag, startPoint x: 581, startPoint y: 270, endPoint x: 523, endPoint y: 270, distance: 57.7
click at [523, 270] on form "Monthly Bank Statements Month 1 Date xx/xx/xxxx May 21, 2025, to June 20, 2025 …" at bounding box center [643, 222] width 309 height 310
drag, startPoint x: 578, startPoint y: 301, endPoint x: 496, endPoint y: 311, distance: 82.6
click at [496, 311] on form "Monthly Bank Statements Month 1 Date xx/xx/xxxx May 21, 2025, to June 20, 2025 …" at bounding box center [643, 222] width 309 height 310
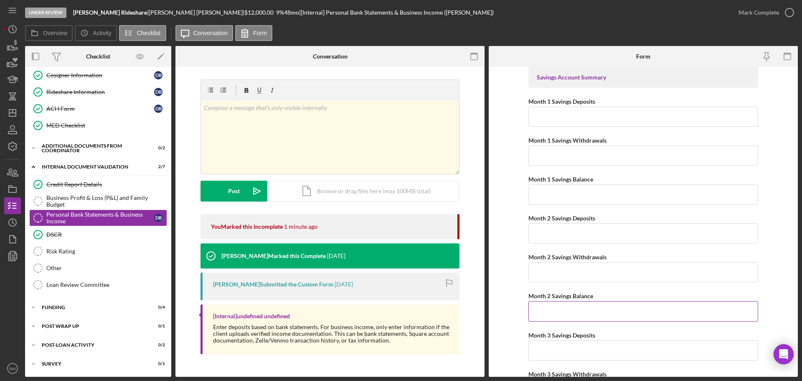
scroll to position [1379, 0]
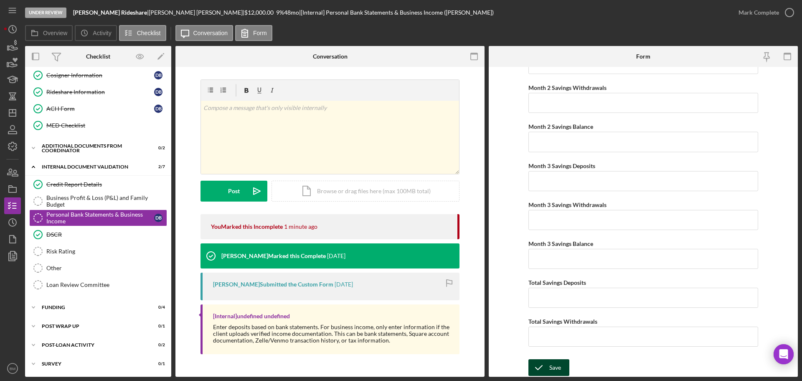
click at [561, 362] on button "Save" at bounding box center [549, 367] width 41 height 17
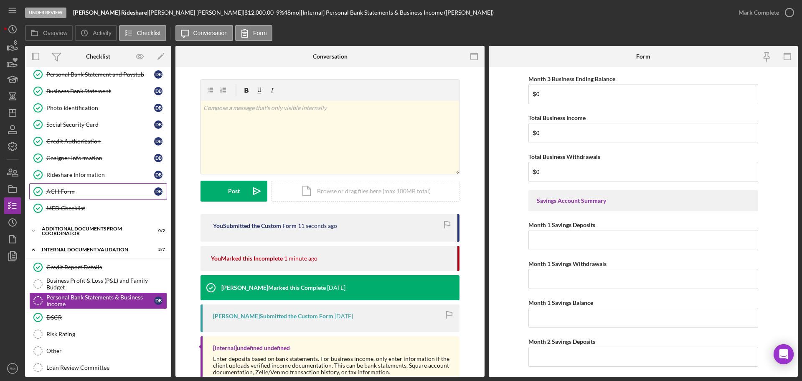
scroll to position [138, 0]
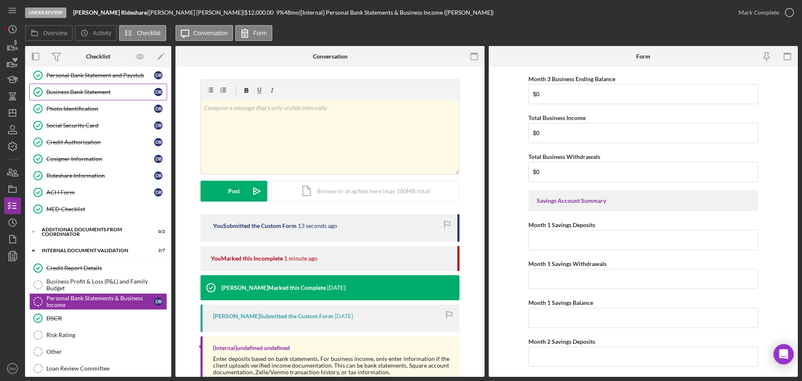
click at [87, 94] on div "Business Bank Statement" at bounding box center [100, 92] width 108 height 7
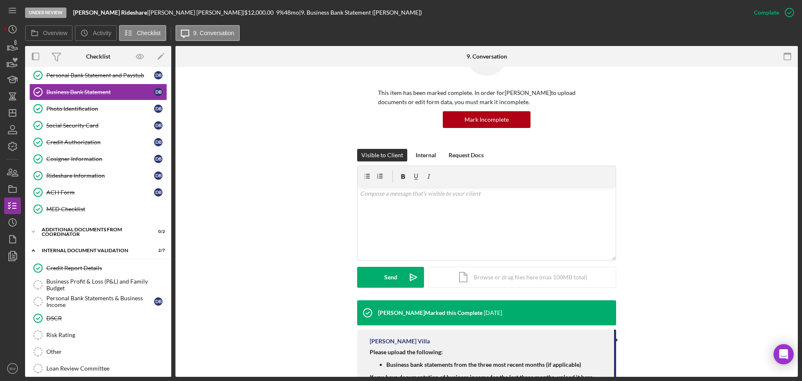
scroll to position [90, 0]
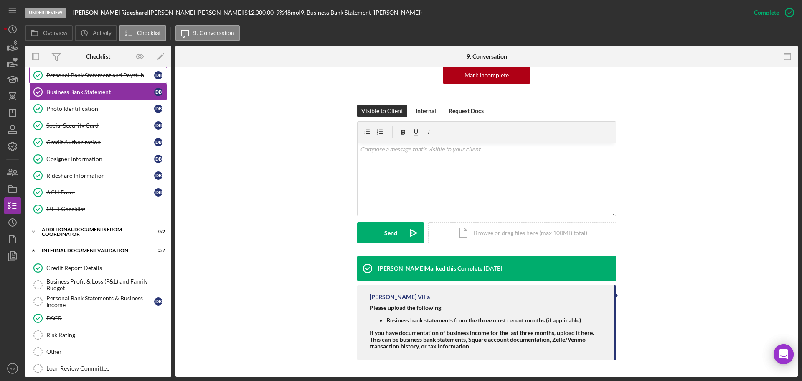
click at [81, 74] on div "Personal Bank Statement and Paystub" at bounding box center [100, 75] width 108 height 7
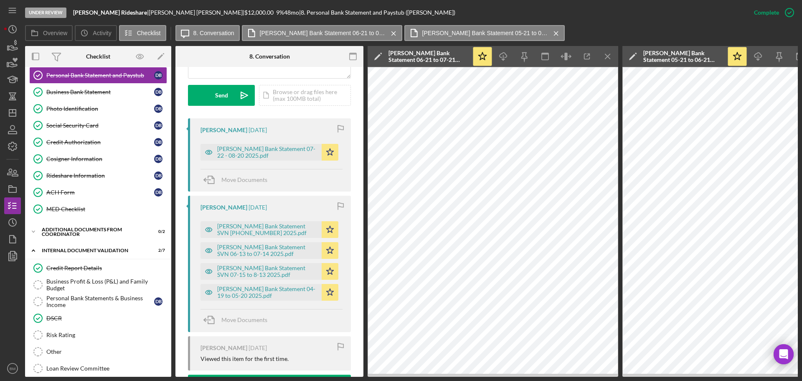
scroll to position [251, 0]
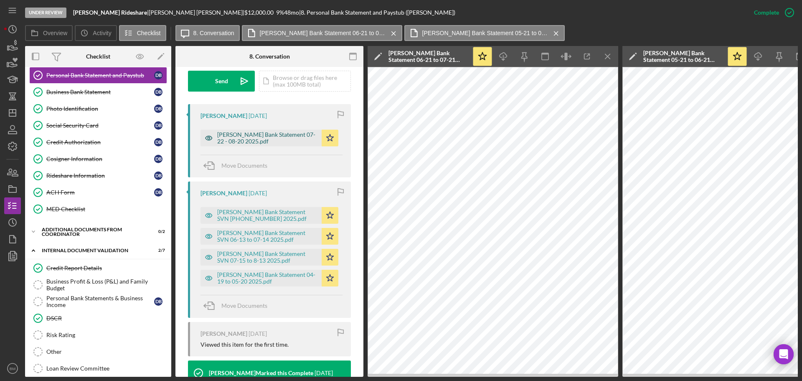
click at [277, 145] on div "Borjas Guzman Bank Statement 07-22 - 08-20 2025.pdf" at bounding box center [267, 137] width 100 height 13
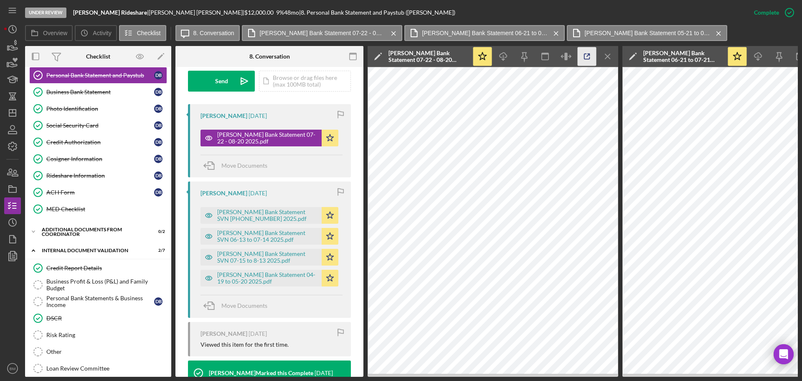
click at [580, 56] on icon "button" at bounding box center [587, 56] width 19 height 19
click at [87, 281] on div "Business Profit & Loss (P&L) and Family Budget" at bounding box center [106, 284] width 120 height 13
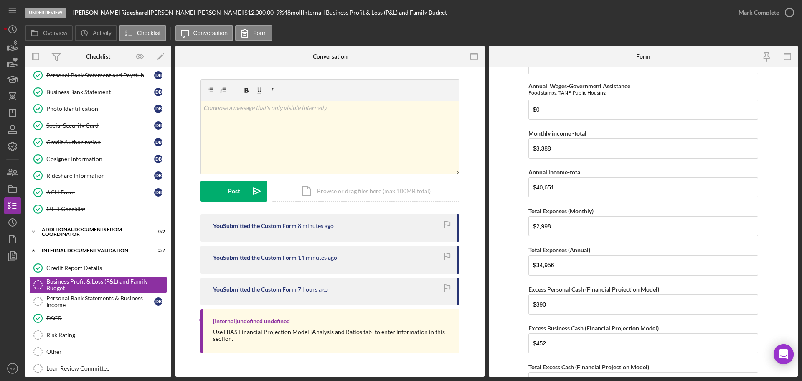
scroll to position [460, 0]
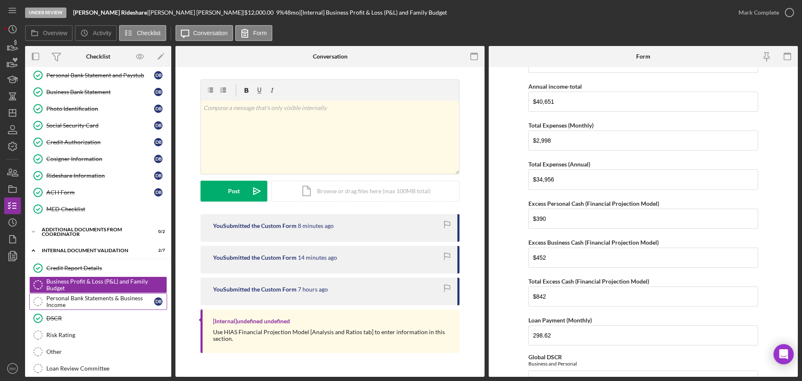
click at [99, 302] on div "Personal Bank Statements & Business Income" at bounding box center [100, 301] width 108 height 13
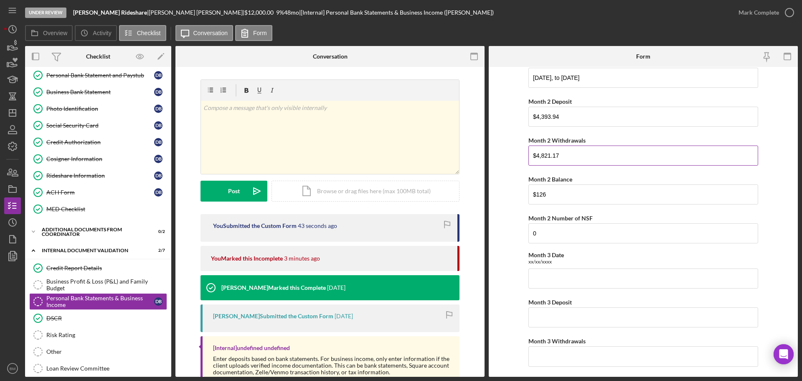
scroll to position [292, 0]
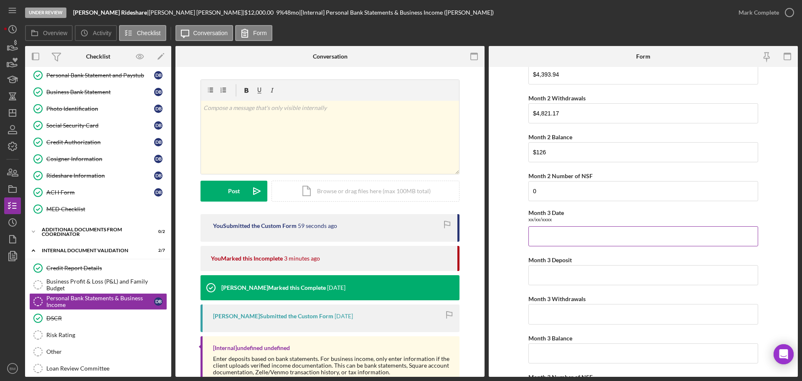
click at [643, 232] on input "Month 3 Date" at bounding box center [644, 236] width 230 height 20
paste input "July 22, 2025 through August 20, 2025"
type input "July 22, 2025 through August 20, 2025"
click at [570, 283] on input "Month 3 Deposit" at bounding box center [644, 275] width 230 height 20
paste input "$5,412.39"
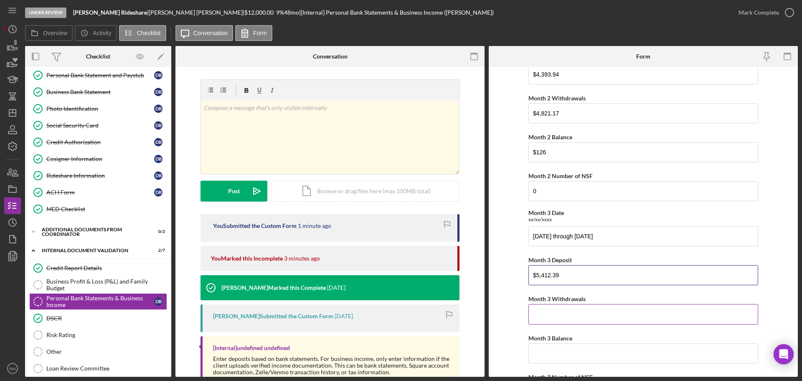
type input "$5,412.39"
click at [587, 316] on input "Month 3 Withdrawals" at bounding box center [644, 314] width 230 height 20
type input "$5,118.2"
click at [592, 354] on input "Month 3 Balance" at bounding box center [644, 353] width 230 height 20
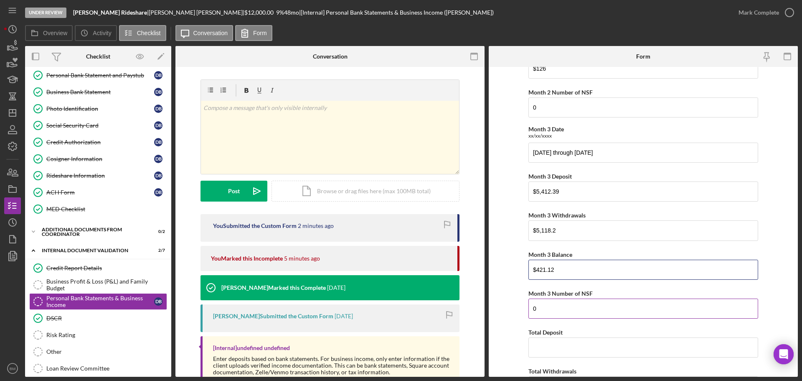
scroll to position [460, 0]
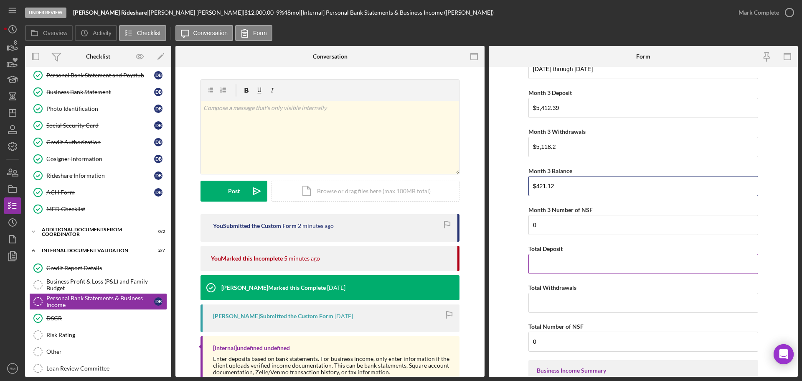
type input "$421.12"
click at [550, 255] on input "Total Deposit" at bounding box center [644, 264] width 230 height 20
click at [559, 261] on input "Total Deposit" at bounding box center [644, 264] width 230 height 20
click at [541, 300] on input "Total Withdrawals" at bounding box center [644, 302] width 230 height 20
type input "$15,049.6"
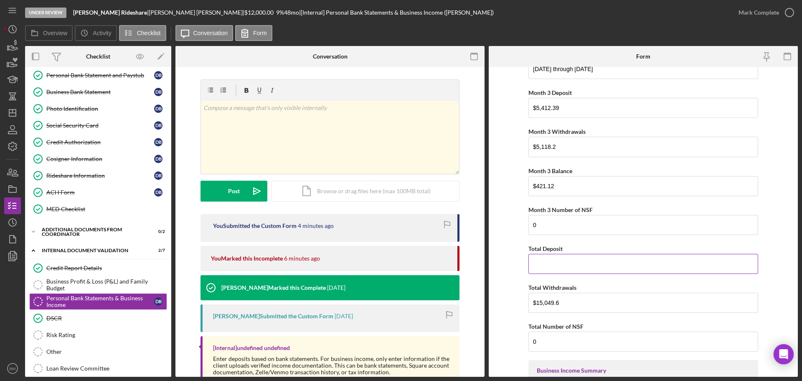
click at [572, 265] on input "Total Deposit" at bounding box center [644, 264] width 230 height 20
click at [604, 269] on input "Total Deposit" at bounding box center [644, 264] width 230 height 20
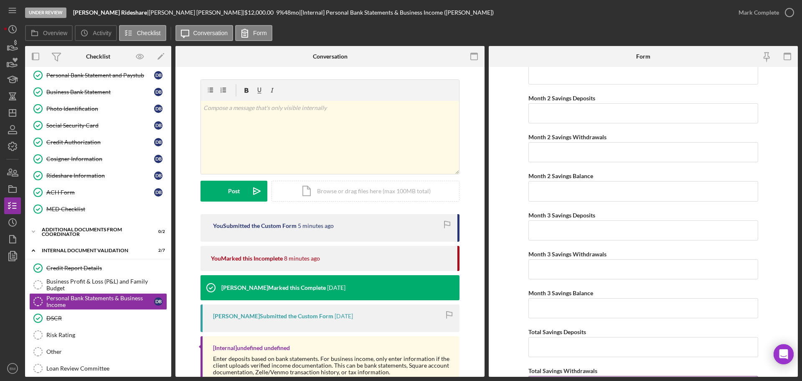
scroll to position [1379, 0]
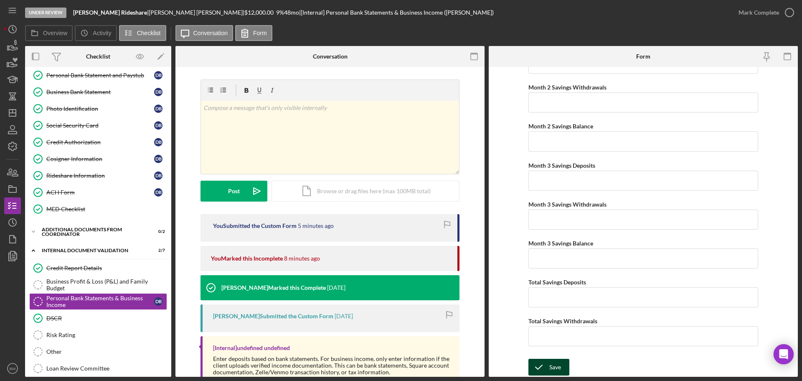
type input "$14,918.37"
click at [560, 366] on button "Save" at bounding box center [549, 366] width 41 height 17
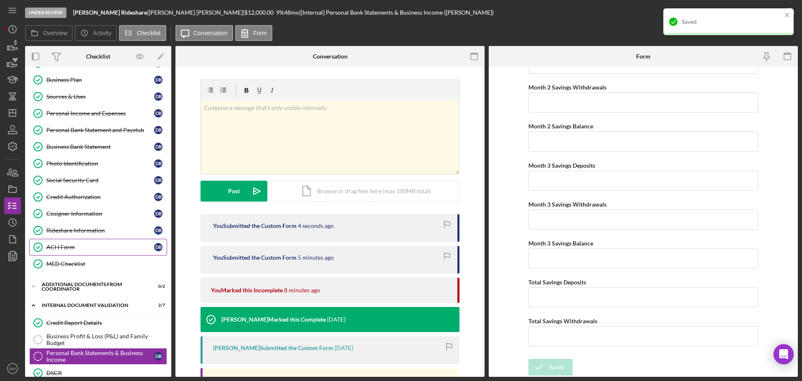
scroll to position [55, 0]
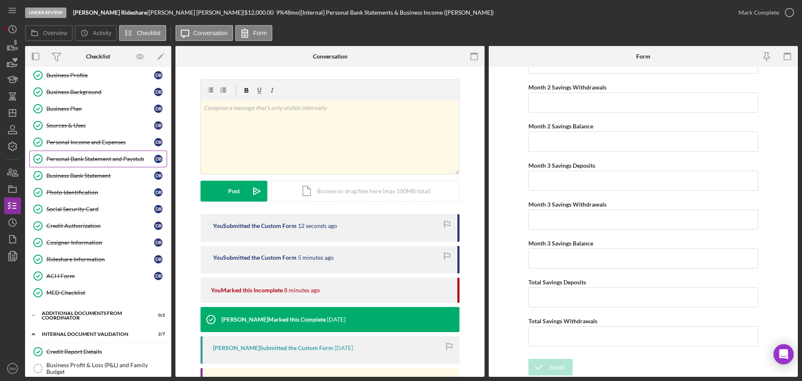
click at [100, 157] on div "Personal Bank Statement and Paystub" at bounding box center [100, 158] width 108 height 7
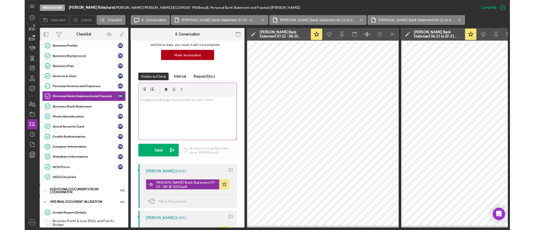
scroll to position [292, 0]
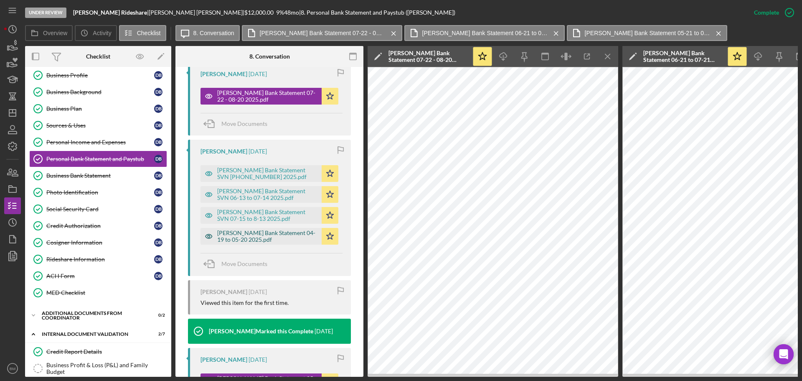
click at [271, 243] on div "Borjas Guzman Bank Statement 04-19 to 05-20 2025.pdf" at bounding box center [267, 235] width 100 height 13
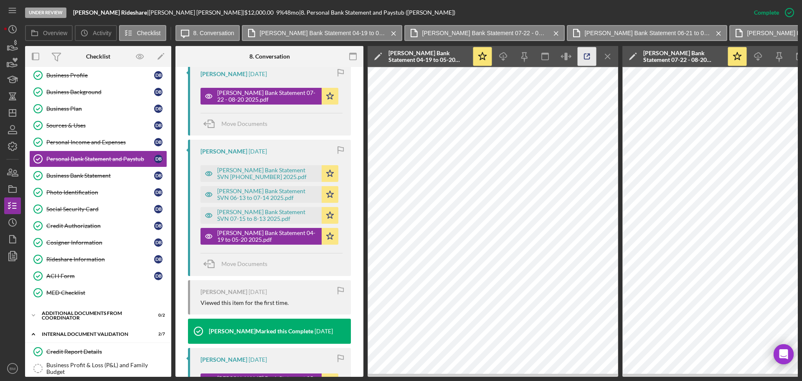
click at [589, 52] on icon "button" at bounding box center [587, 56] width 19 height 19
click at [291, 201] on div "Borjas Guzman Bank Statement SVN 06-13 to 07-14 2025.pdf" at bounding box center [267, 194] width 100 height 13
click at [589, 58] on icon "button" at bounding box center [587, 56] width 19 height 19
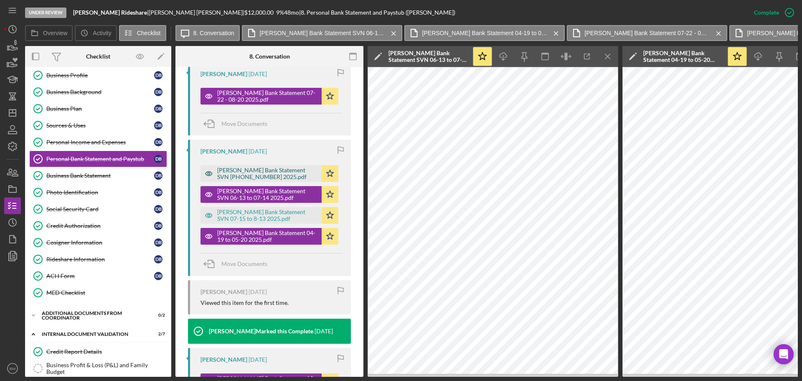
click at [277, 180] on div "Borjas Guzman Bank Statement SVN 04-12-05-13 2025.pdf" at bounding box center [267, 173] width 100 height 13
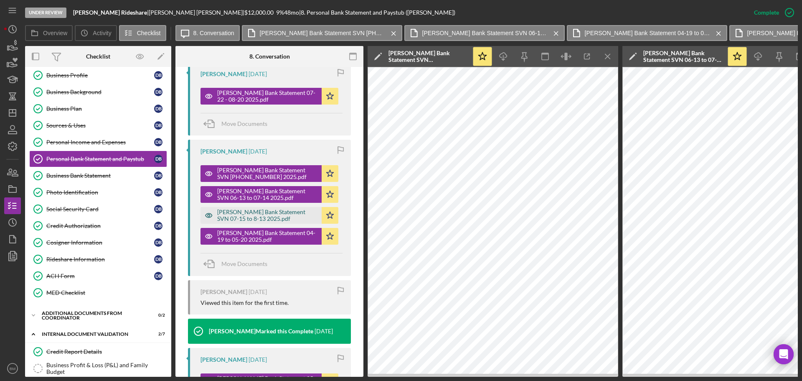
click at [281, 222] on div "Borjas Guzman Bank Statement SVN 07-15 to 8-13 2025.pdf" at bounding box center [267, 214] width 100 height 13
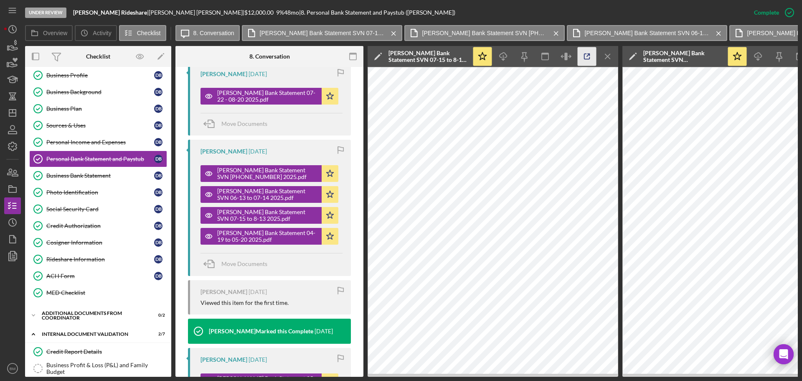
click at [584, 60] on icon "button" at bounding box center [587, 56] width 19 height 19
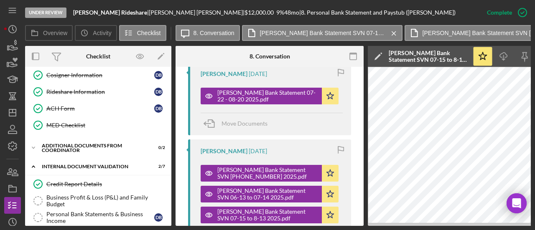
scroll to position [305, 0]
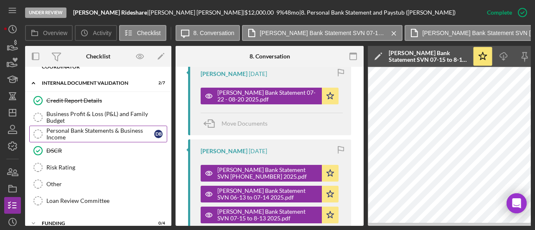
click at [86, 131] on div "Personal Bank Statements & Business Income" at bounding box center [100, 133] width 108 height 13
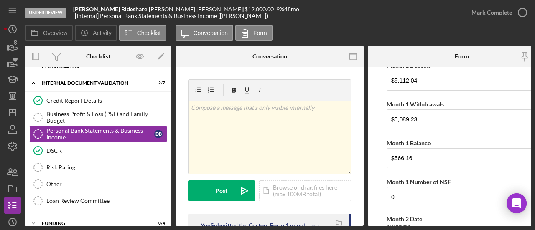
scroll to position [167, 0]
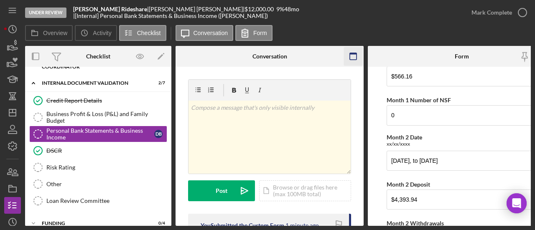
click at [348, 58] on icon "button" at bounding box center [353, 56] width 19 height 19
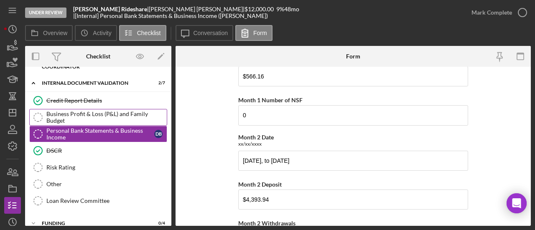
click at [122, 113] on div "Business Profit & Loss (P&L) and Family Budget" at bounding box center [106, 117] width 120 height 13
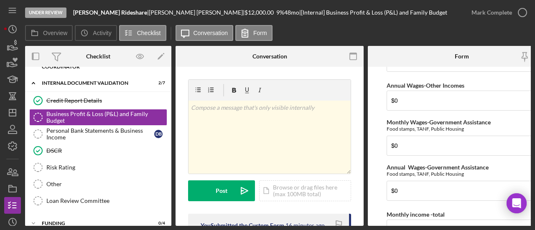
scroll to position [418, 0]
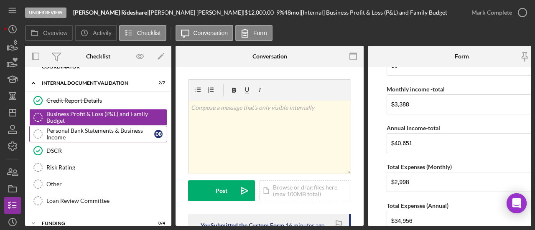
click at [113, 128] on div "Personal Bank Statements & Business Income" at bounding box center [100, 133] width 108 height 13
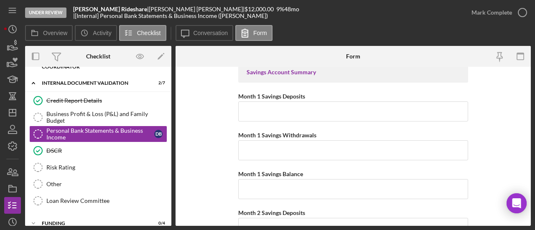
scroll to position [1170, 0]
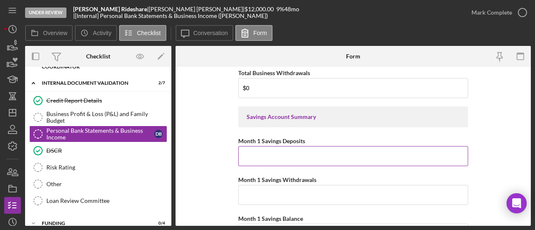
click at [267, 153] on input "Month 1 Savings Deposits" at bounding box center [353, 156] width 230 height 20
paste input "$5,412.39"
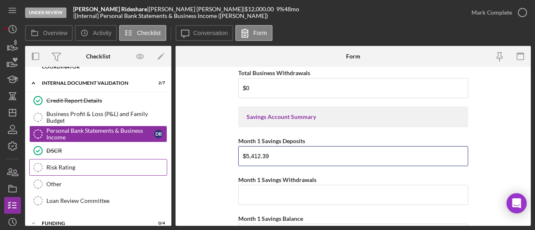
drag, startPoint x: 283, startPoint y: 147, endPoint x: 155, endPoint y: 158, distance: 127.9
click at [161, 155] on div "Overview Internal Workflow Stage Under Review Icon/Dropdown Arrow Archive (can …" at bounding box center [278, 136] width 506 height 180
type input "$1,000.01"
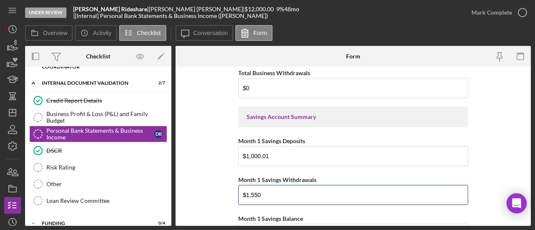
type input "$1,550"
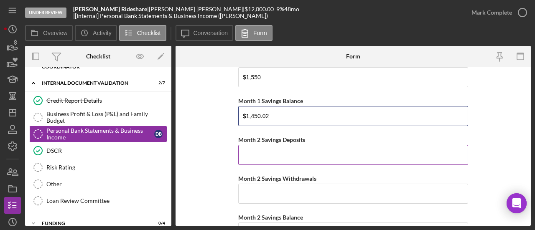
scroll to position [1304, 0]
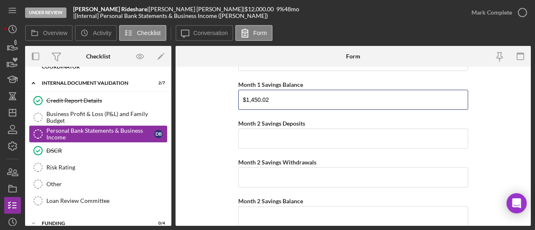
type input "$1,450.02"
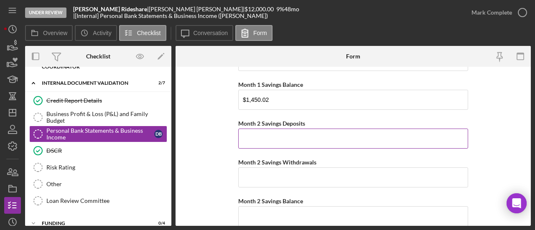
click at [374, 137] on input "Month 2 Savings Deposits" at bounding box center [353, 139] width 230 height 20
type input "$800.01"
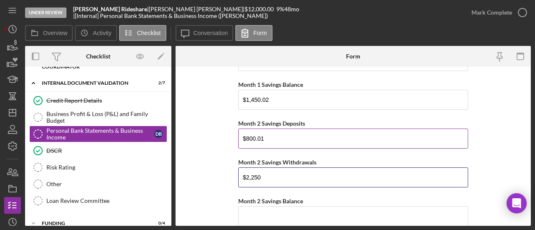
type input "$2,250"
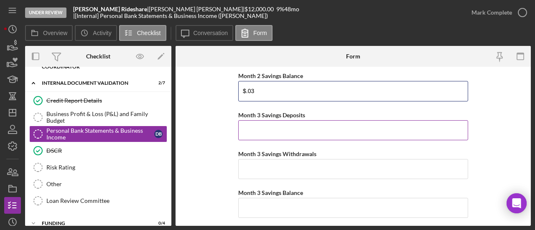
scroll to position [1518, 0]
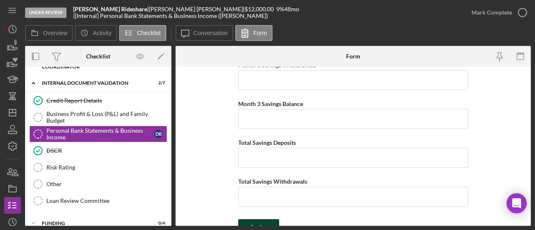
type input "$.03"
click at [274, 219] on button "Save" at bounding box center [258, 227] width 41 height 17
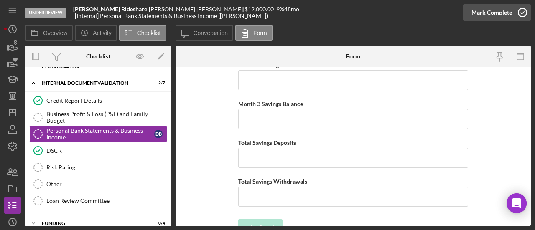
click at [499, 13] on div "Mark Complete" at bounding box center [491, 12] width 41 height 17
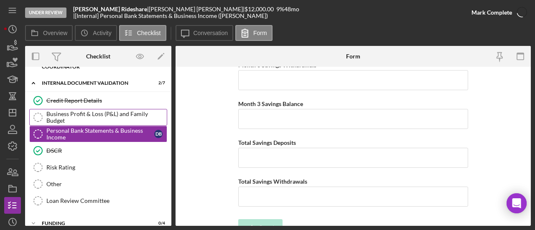
click at [96, 118] on div "Business Profit & Loss (P&L) and Family Budget" at bounding box center [106, 117] width 120 height 13
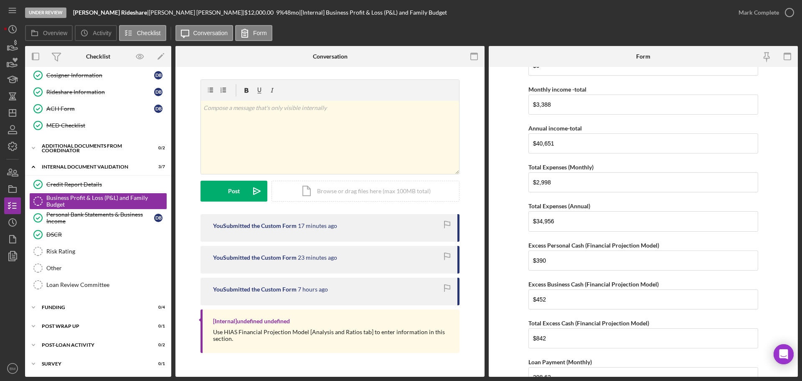
scroll to position [222, 0]
click at [75, 252] on div "Risk Rating" at bounding box center [106, 251] width 120 height 7
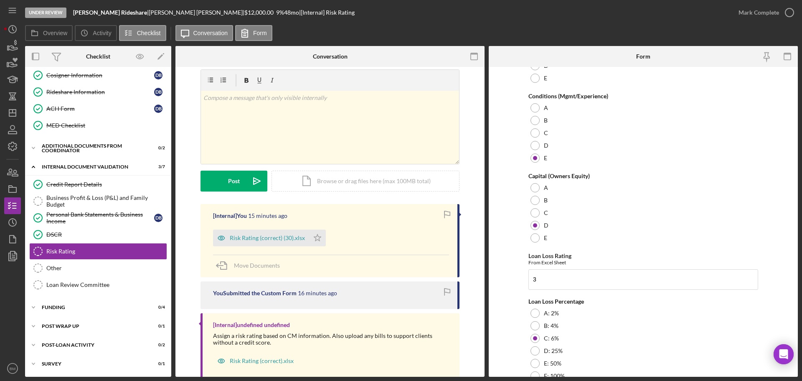
scroll to position [28, 0]
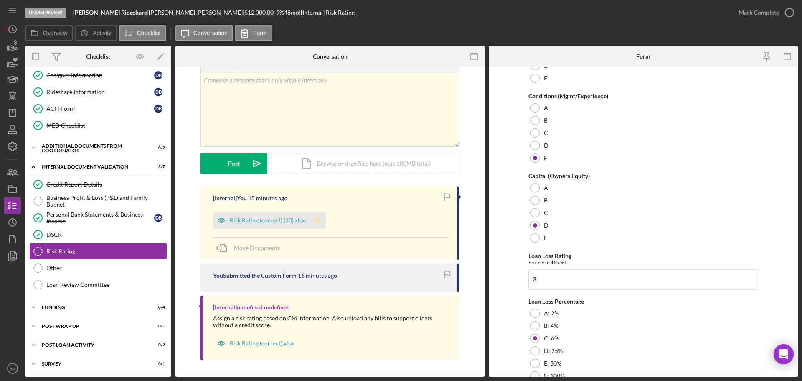
click at [315, 220] on icon "Icon/Star" at bounding box center [317, 220] width 17 height 17
click at [760, 12] on div "Mark Complete" at bounding box center [759, 12] width 41 height 17
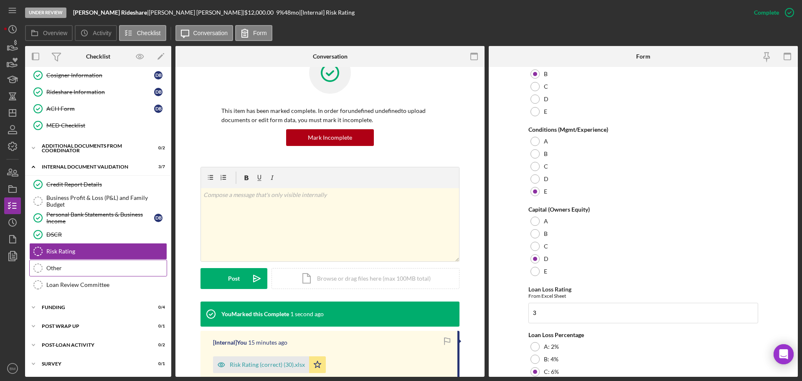
scroll to position [201, 0]
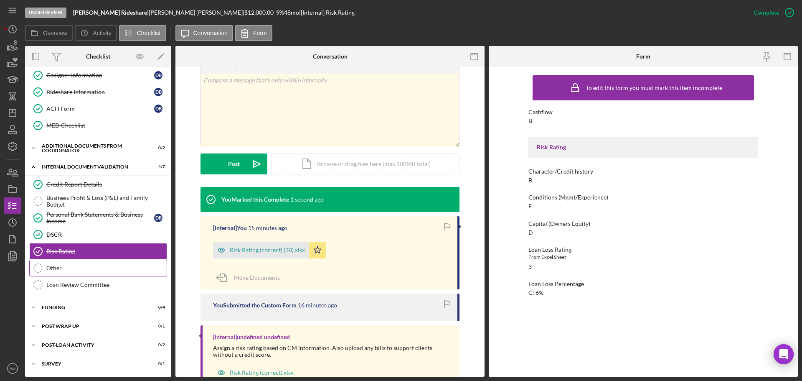
click at [67, 270] on div "Other" at bounding box center [106, 267] width 120 height 7
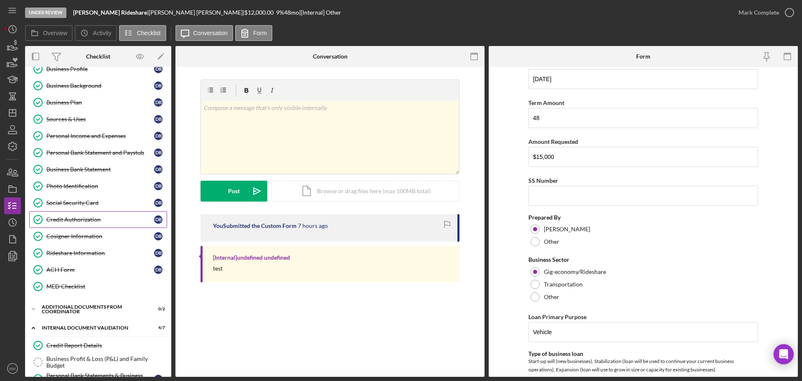
scroll to position [55, 0]
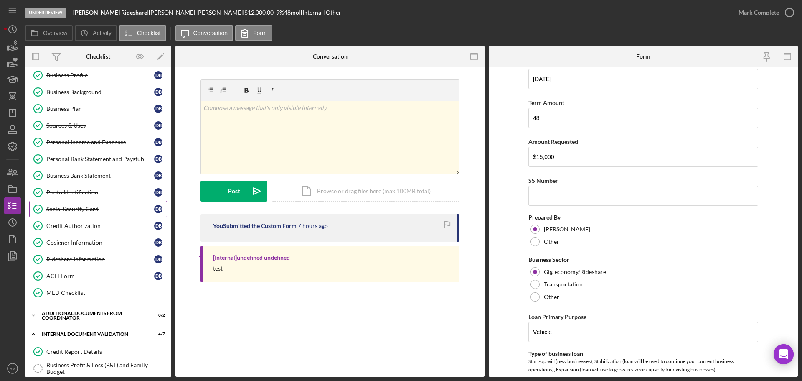
click at [87, 206] on div "Social Security Card" at bounding box center [100, 209] width 108 height 7
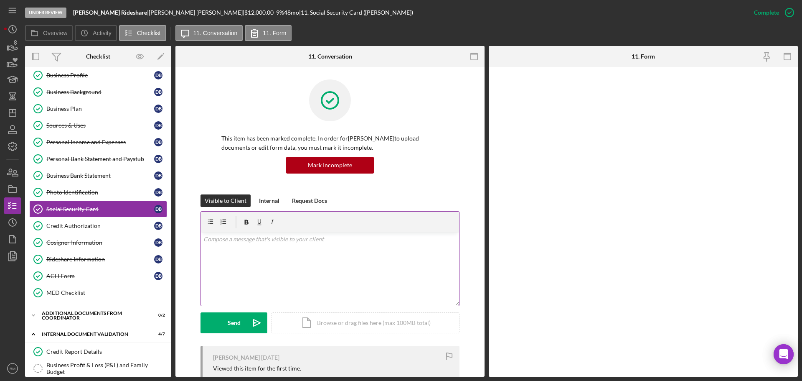
scroll to position [125, 0]
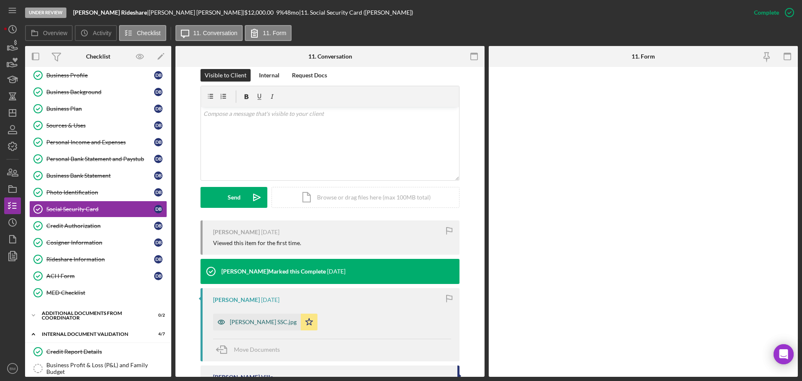
click at [267, 326] on div "Borjas Guzman SSC.jpg" at bounding box center [257, 321] width 88 height 17
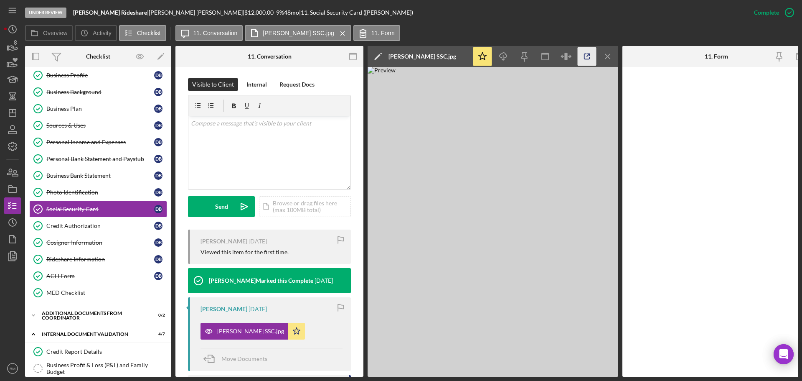
click at [583, 56] on icon "button" at bounding box center [587, 56] width 19 height 19
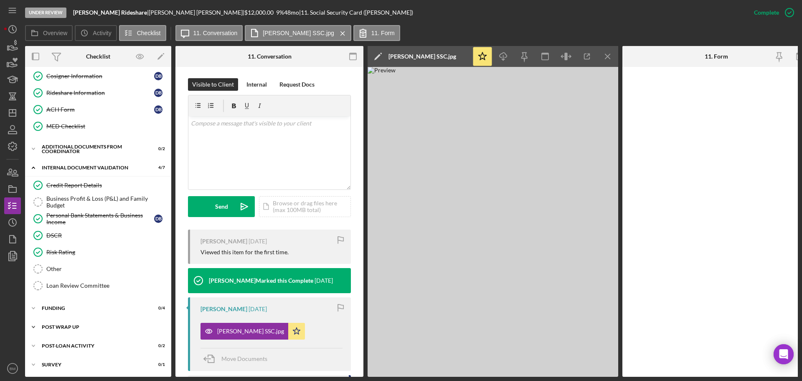
scroll to position [222, 0]
click at [89, 259] on link "Risk Rating Risk Rating" at bounding box center [98, 251] width 138 height 17
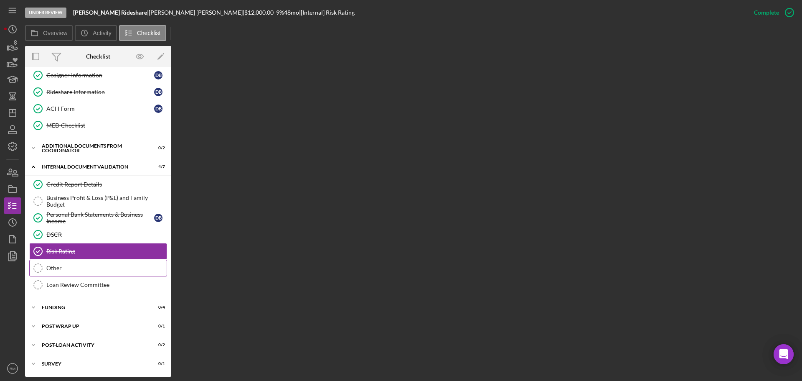
click at [89, 261] on link "Other Other" at bounding box center [98, 267] width 138 height 17
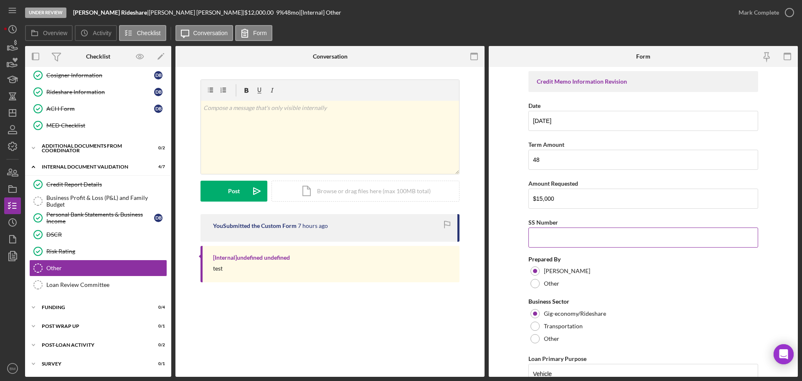
click at [564, 234] on input "SS Number" at bounding box center [644, 237] width 230 height 20
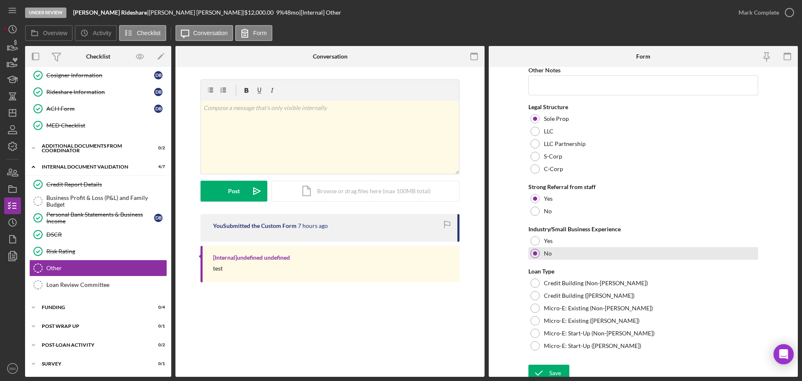
scroll to position [443, 0]
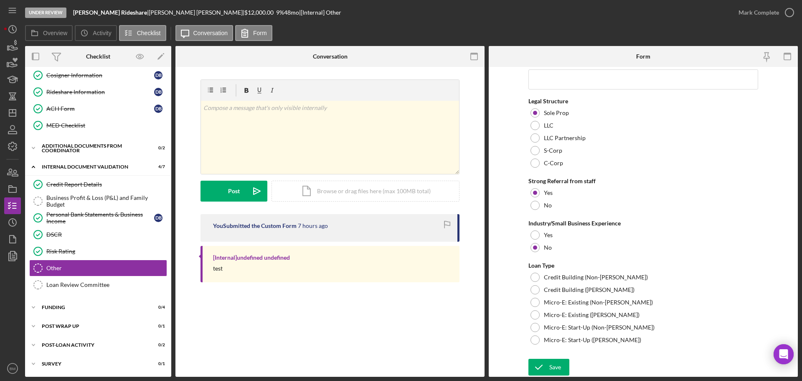
type input "793345707"
click at [555, 368] on div "Save" at bounding box center [555, 366] width 12 height 17
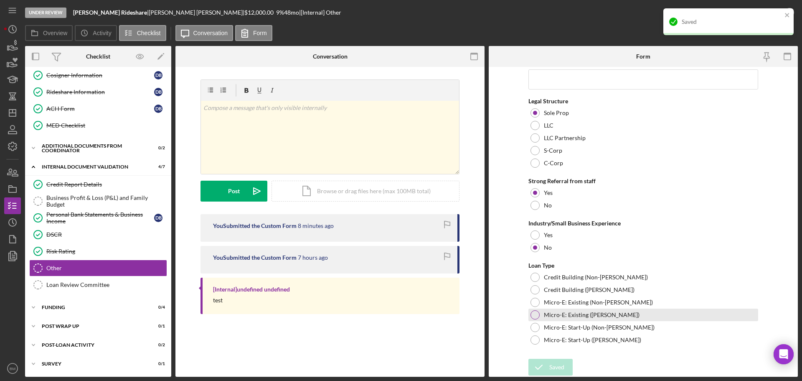
click at [604, 315] on div "Micro-E: Existing (ORR)" at bounding box center [644, 314] width 230 height 13
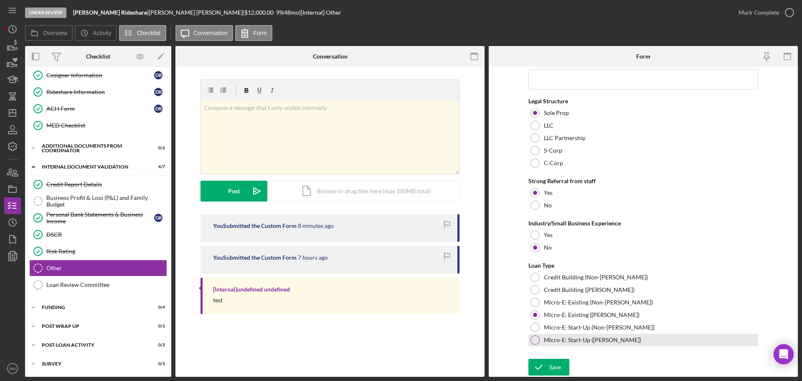
click at [605, 336] on label "Micro-E: Start-Up (ORR)" at bounding box center [592, 339] width 97 height 7
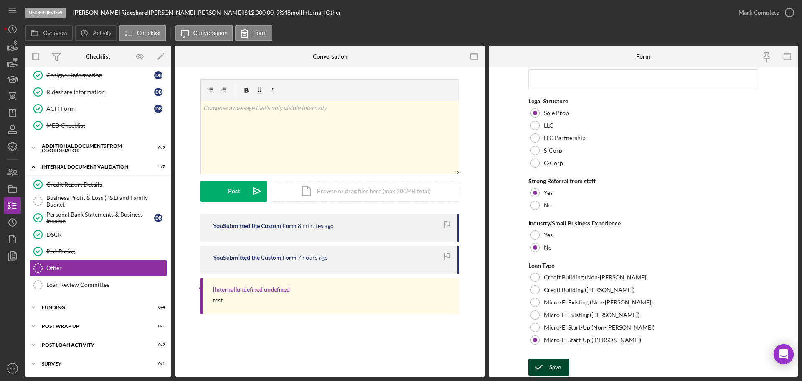
click at [564, 364] on button "Save" at bounding box center [549, 366] width 41 height 17
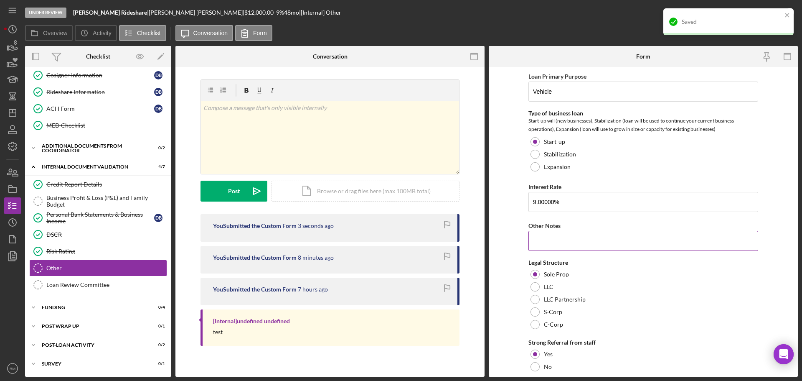
scroll to position [376, 0]
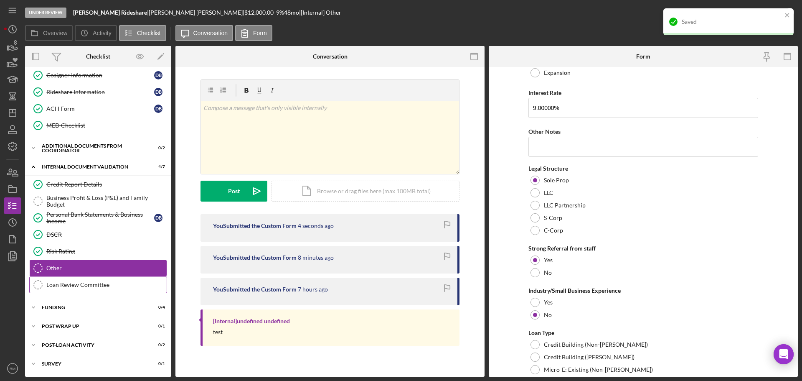
click at [108, 282] on div "Loan Review Committee" at bounding box center [106, 284] width 120 height 7
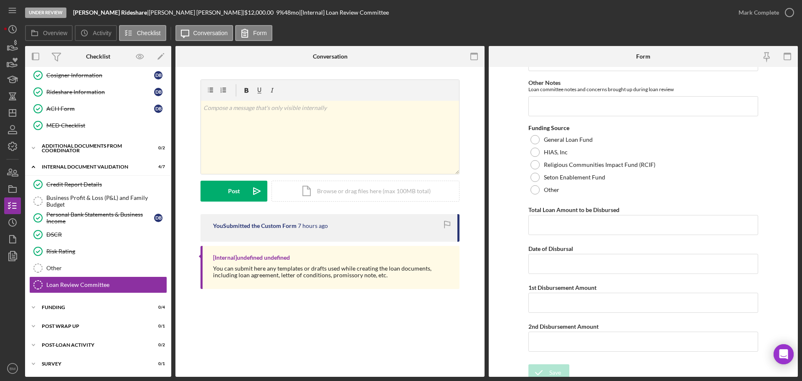
scroll to position [309, 0]
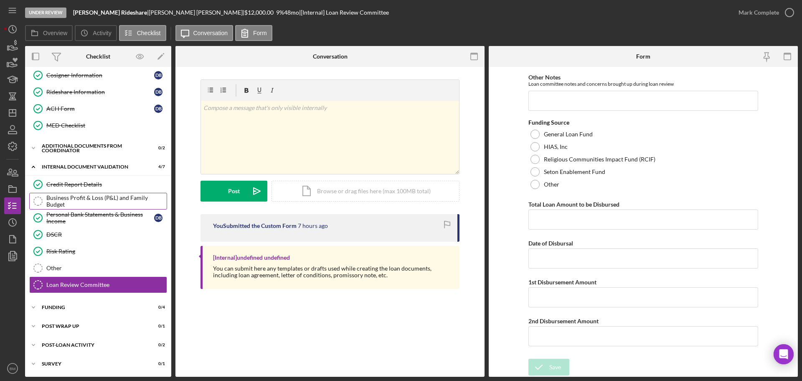
click at [117, 206] on div "Business Profit & Loss (P&L) and Family Budget" at bounding box center [106, 200] width 120 height 13
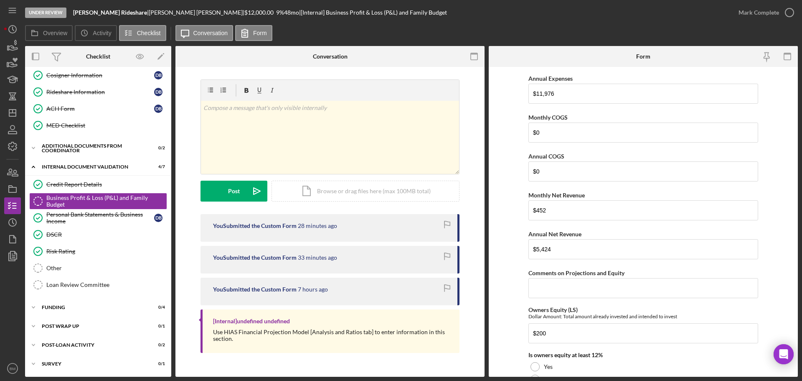
scroll to position [1156, 0]
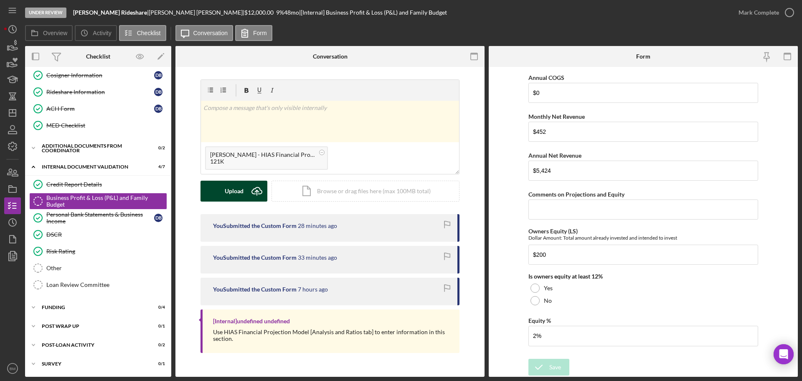
click at [226, 191] on div "Upload" at bounding box center [234, 190] width 19 height 21
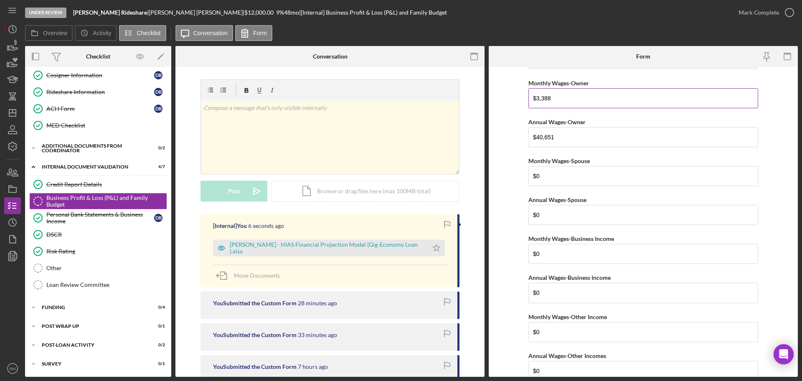
scroll to position [0, 0]
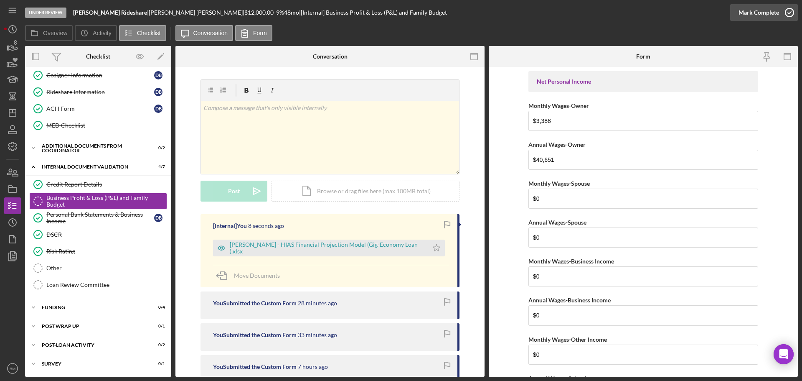
click at [773, 14] on div "Mark Complete" at bounding box center [759, 12] width 41 height 17
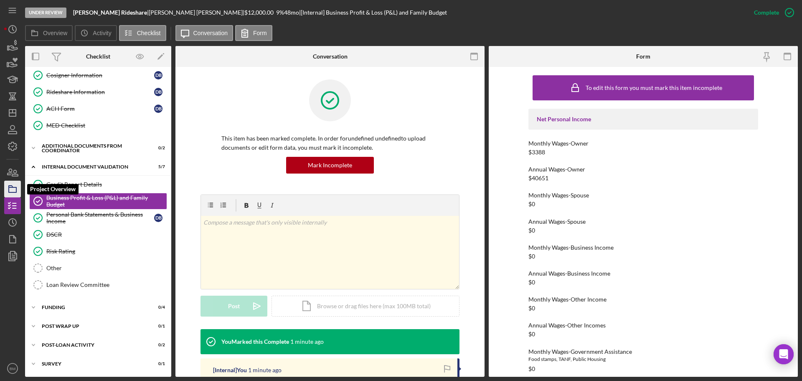
drag, startPoint x: 10, startPoint y: 182, endPoint x: 15, endPoint y: 184, distance: 4.7
click at [10, 182] on icon "button" at bounding box center [12, 188] width 21 height 21
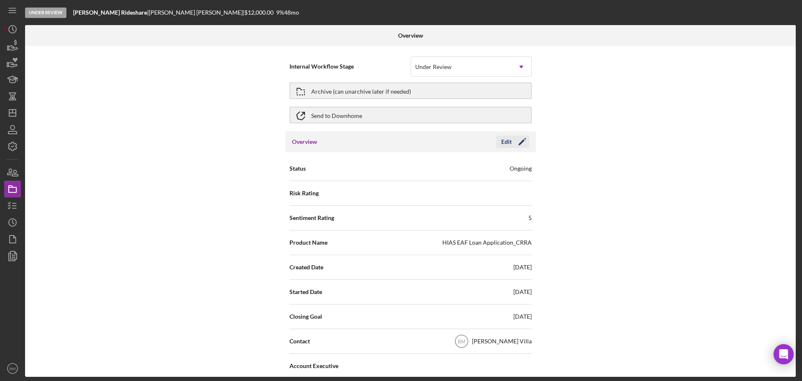
click at [524, 140] on icon "Icon/Edit" at bounding box center [522, 141] width 21 height 21
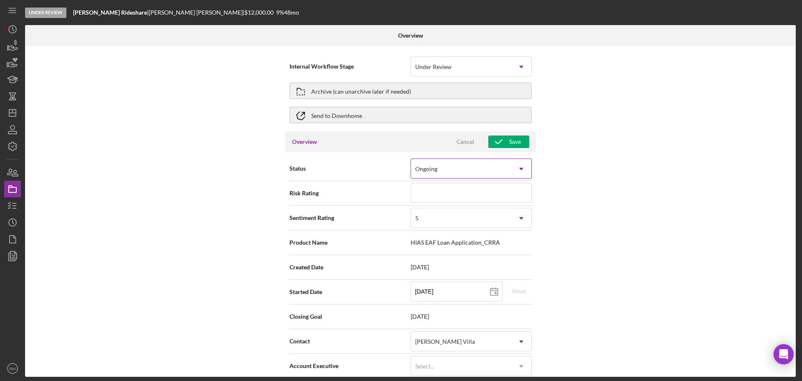
click at [486, 172] on div "Ongoing" at bounding box center [461, 168] width 100 height 19
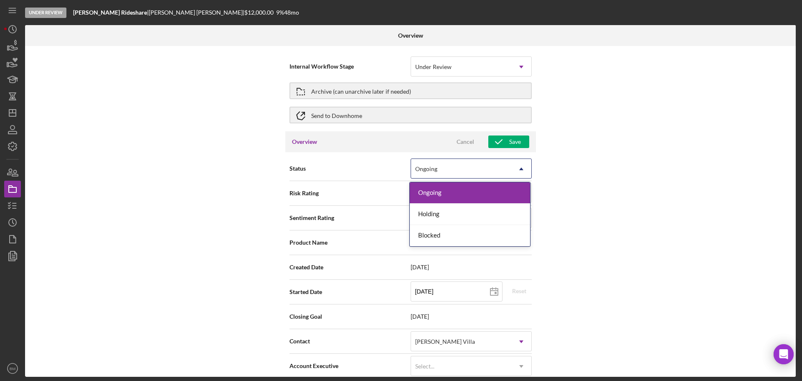
click at [645, 170] on div "Internal Workflow Stage Under Review Icon/Dropdown Arrow Archive (can unarchive…" at bounding box center [410, 211] width 771 height 330
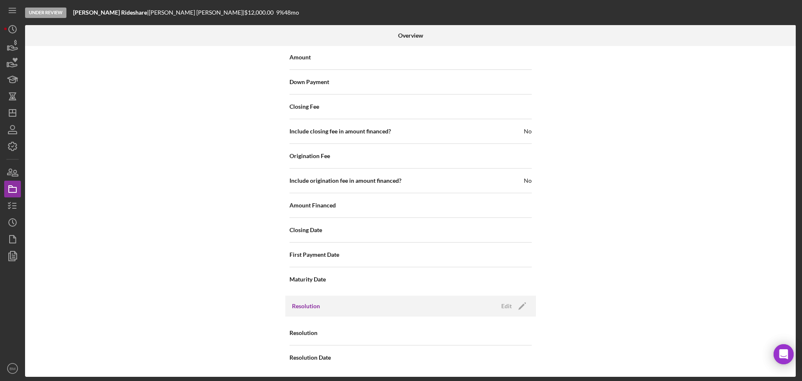
scroll to position [815, 0]
click at [524, 309] on icon "Icon/Edit" at bounding box center [522, 304] width 21 height 21
click at [476, 341] on div "Resolution Select... Icon/Dropdown Arrow" at bounding box center [411, 331] width 242 height 21
click at [476, 334] on div "Select..." at bounding box center [461, 331] width 100 height 19
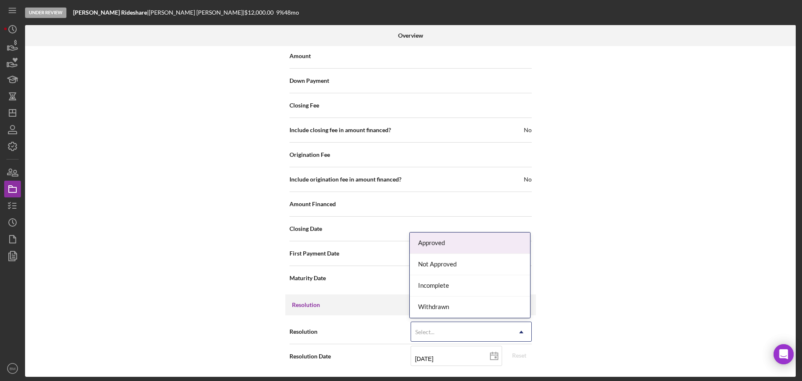
click at [452, 244] on div "Approved" at bounding box center [470, 242] width 120 height 21
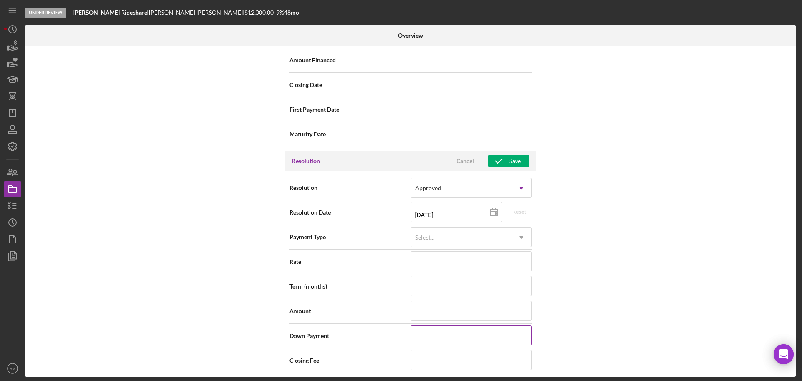
scroll to position [982, 0]
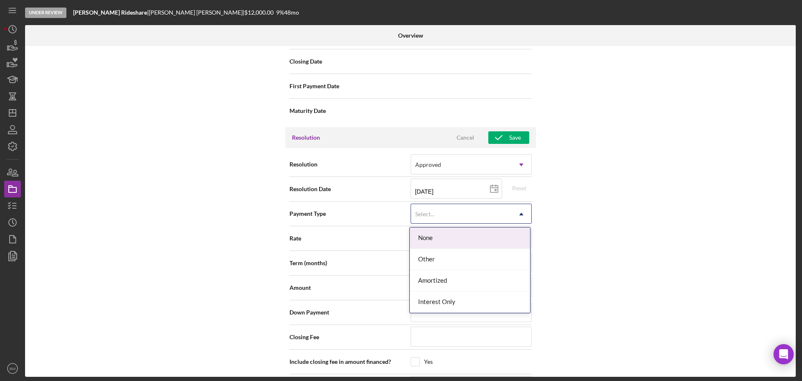
click at [438, 216] on div "Select..." at bounding box center [461, 213] width 100 height 19
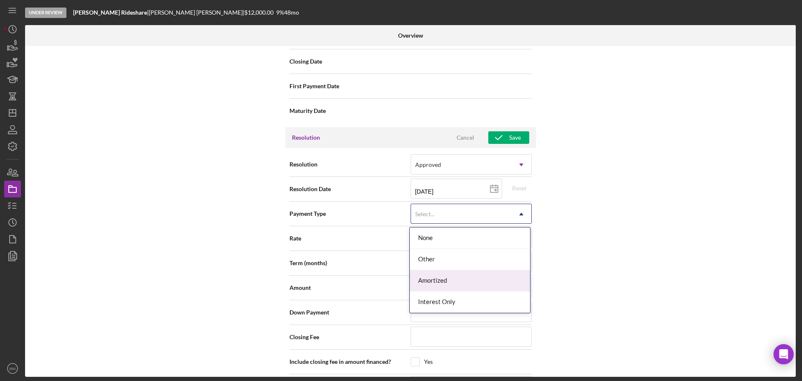
click at [441, 278] on div "Amortized" at bounding box center [470, 280] width 120 height 21
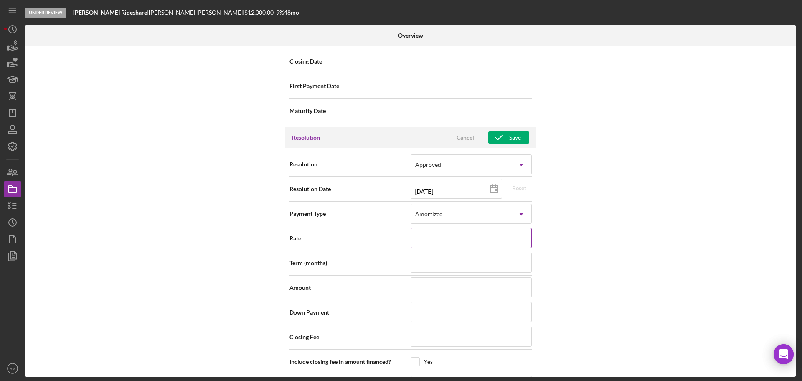
click at [428, 233] on input at bounding box center [471, 238] width 121 height 20
type input "9%"
type input "9.000%"
type input "4"
type input "48"
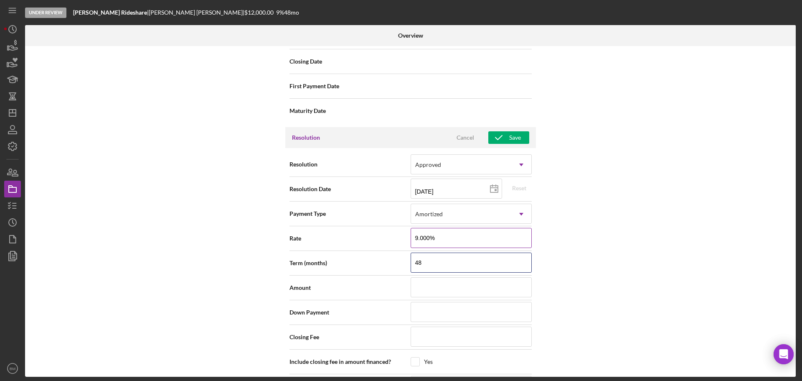
type input "48"
type input "$12"
type input "$120"
type input "$1,200"
type input "$12,000"
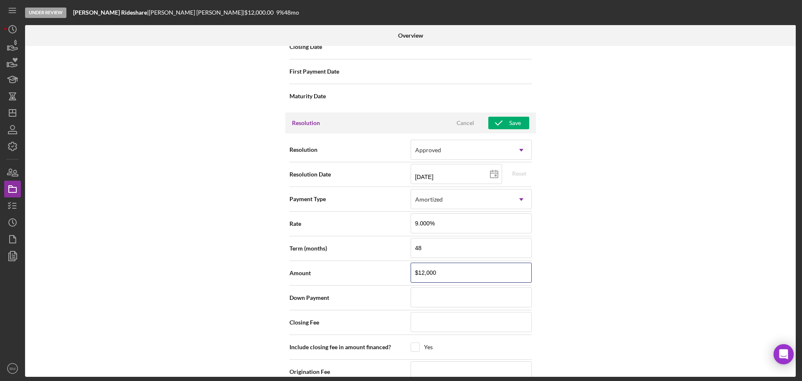
scroll to position [969, 0]
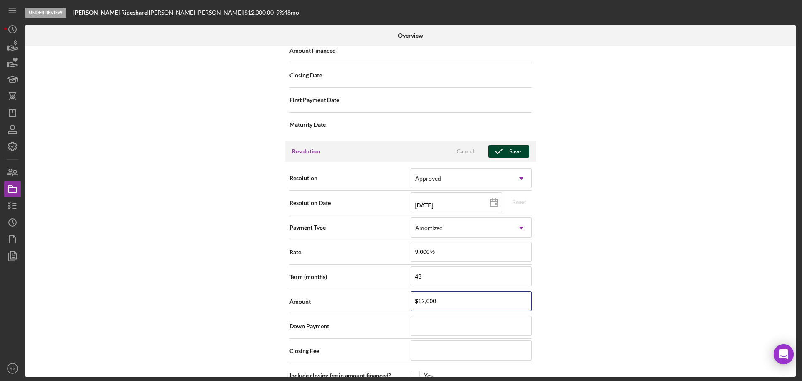
type input "$12,000"
click at [515, 154] on div "Save" at bounding box center [515, 151] width 12 height 13
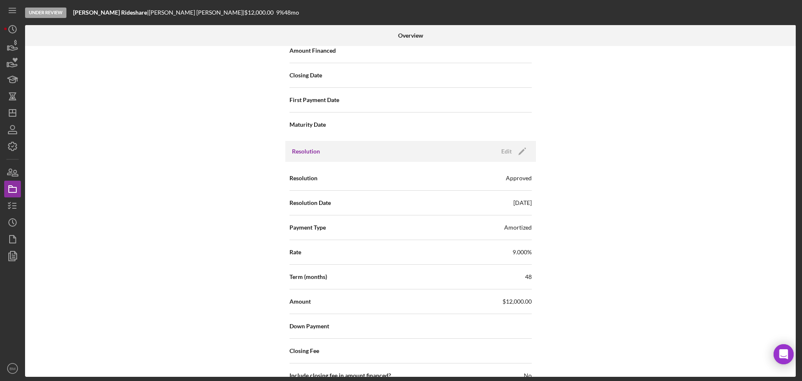
click at [41, 15] on div "Under Review" at bounding box center [45, 13] width 41 height 10
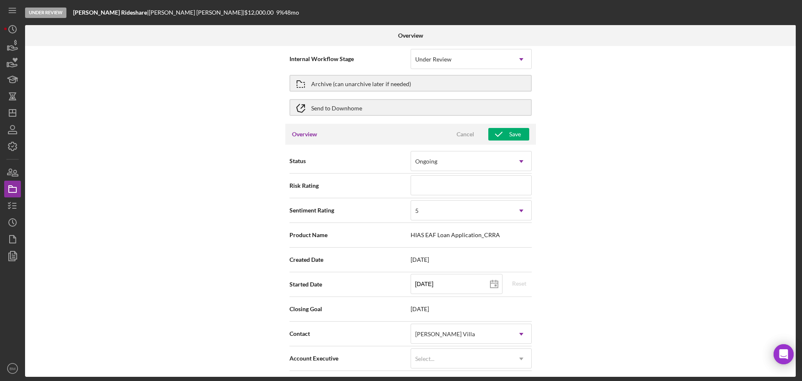
scroll to position [0, 0]
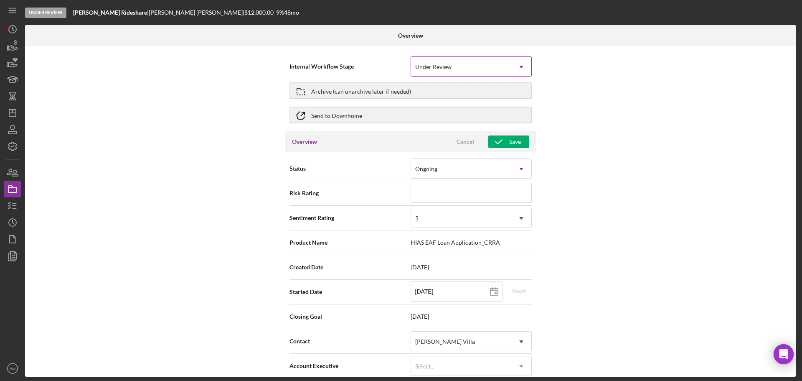
click at [470, 69] on div "Under Review" at bounding box center [461, 66] width 100 height 19
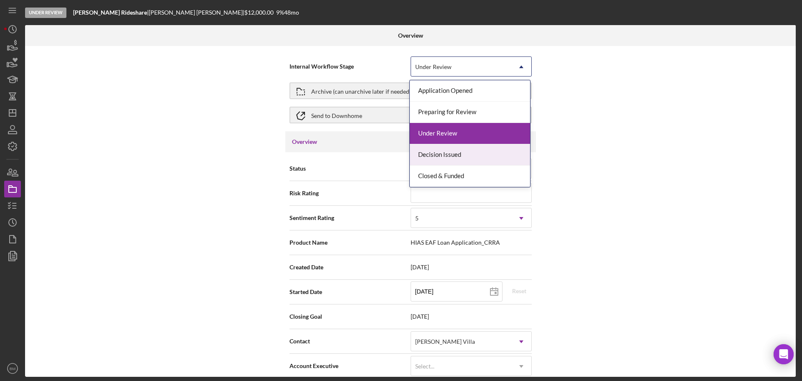
click at [456, 153] on div "Decision Issued" at bounding box center [470, 154] width 120 height 21
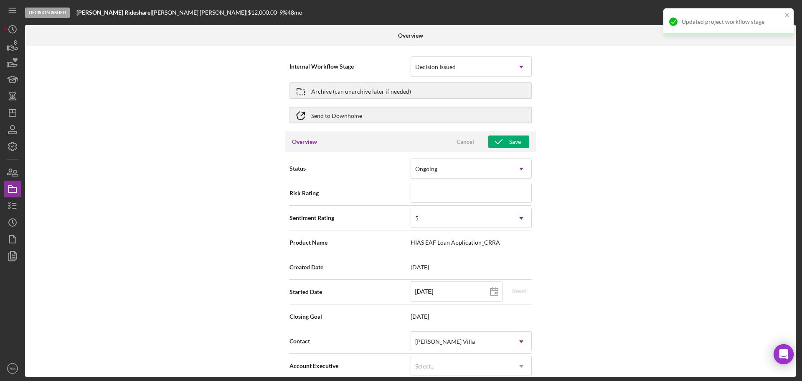
click at [438, 157] on div "Status Ongoing Icon/Dropdown Arrow" at bounding box center [411, 168] width 242 height 25
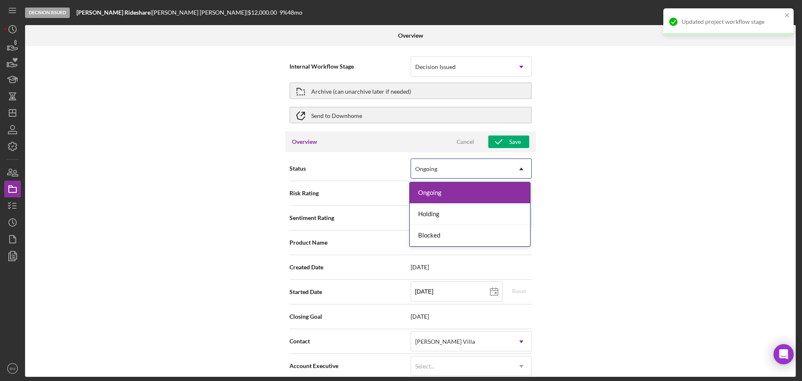
click at [440, 170] on div "Ongoing" at bounding box center [461, 168] width 100 height 19
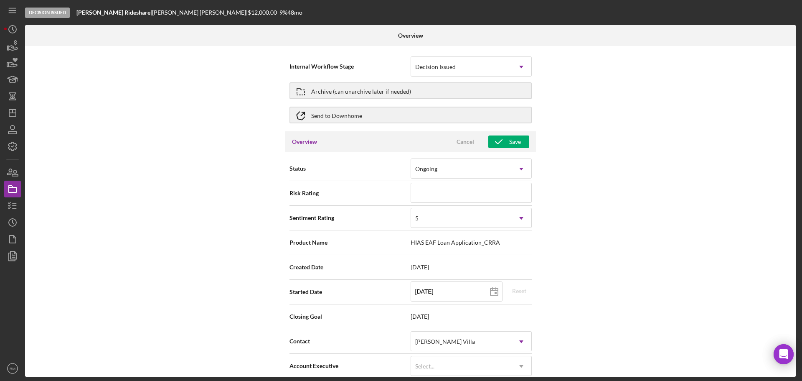
click at [133, 199] on div "Internal Workflow Stage Decision Issued Icon/Dropdown Arrow Archive (can unarch…" at bounding box center [410, 211] width 771 height 330
click at [501, 142] on icon "button" at bounding box center [498, 141] width 21 height 21
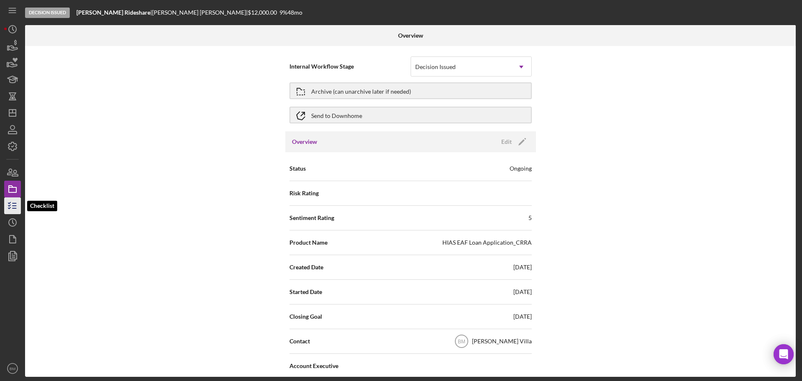
click at [8, 205] on icon "button" at bounding box center [12, 205] width 21 height 21
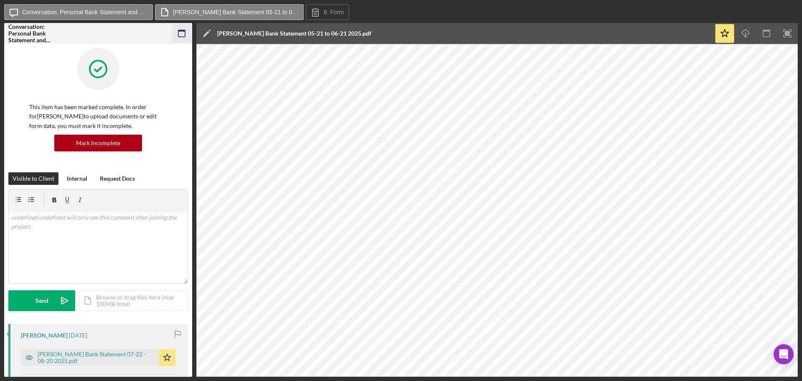
click at [185, 30] on icon "button" at bounding box center [182, 33] width 19 height 19
click at [179, 37] on icon "button" at bounding box center [182, 33] width 19 height 19
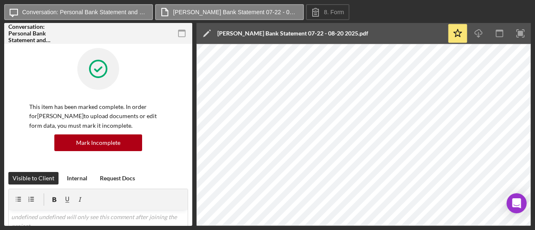
click at [182, 36] on icon "button" at bounding box center [182, 33] width 19 height 19
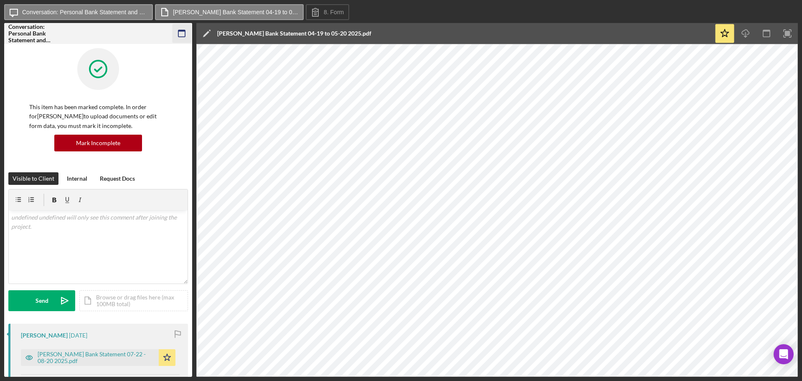
click at [183, 39] on icon "button" at bounding box center [182, 33] width 19 height 19
click at [179, 35] on icon "button" at bounding box center [182, 33] width 19 height 19
click at [181, 33] on icon "button" at bounding box center [182, 33] width 19 height 19
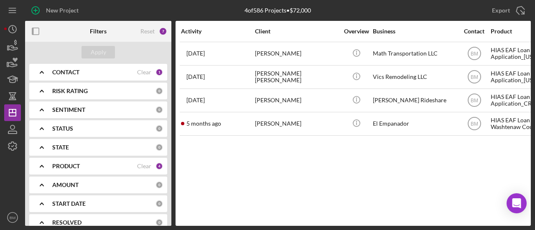
scroll to position [84, 0]
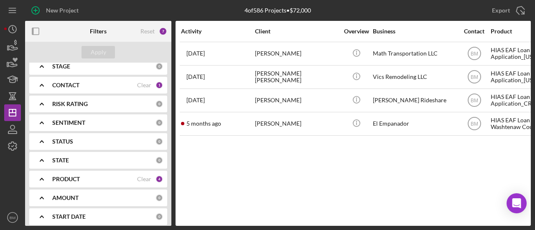
click at [92, 71] on div "STAGE 0" at bounding box center [107, 66] width 111 height 17
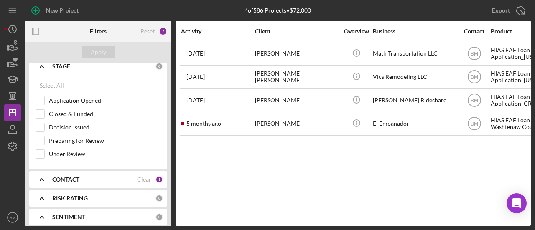
click at [92, 71] on div "STAGE 0" at bounding box center [107, 66] width 111 height 17
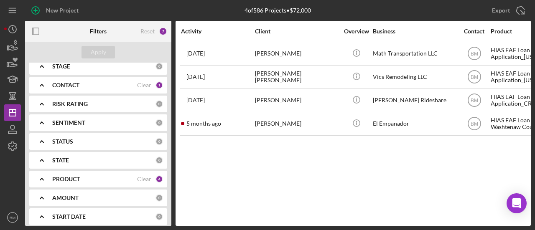
click at [86, 177] on div "PRODUCT" at bounding box center [94, 179] width 85 height 7
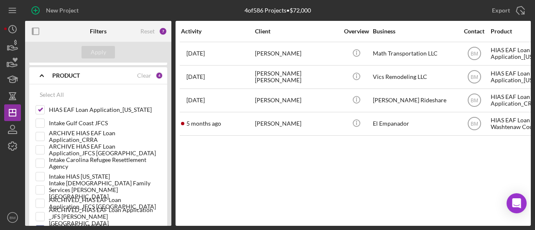
scroll to position [167, 0]
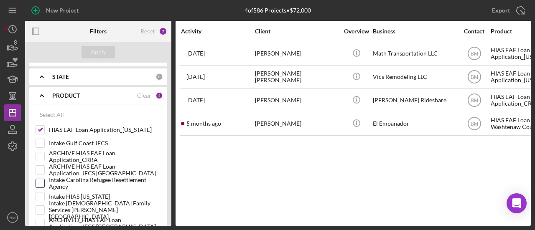
click at [40, 182] on input "Intake Carolina Refugee Resettlement Agency" at bounding box center [40, 183] width 8 height 8
checkbox input "true"
click at [108, 55] on button "Apply" at bounding box center [97, 52] width 33 height 13
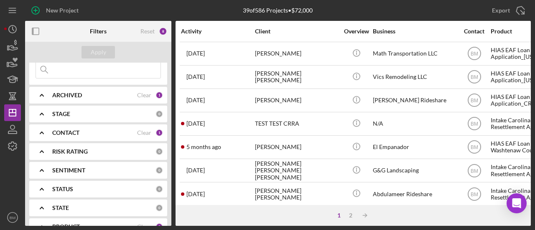
scroll to position [0, 0]
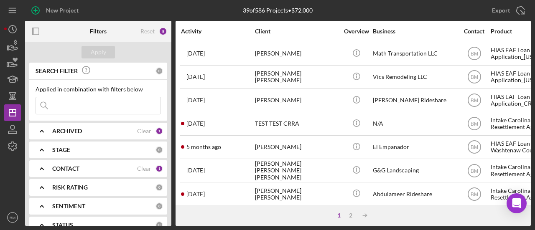
click at [90, 102] on input at bounding box center [98, 105] width 125 height 17
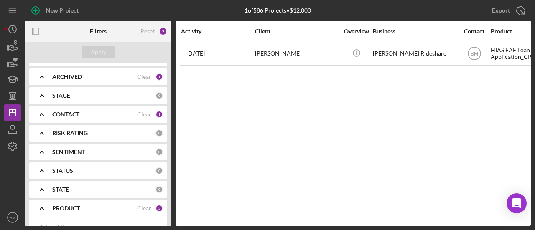
scroll to position [42, 0]
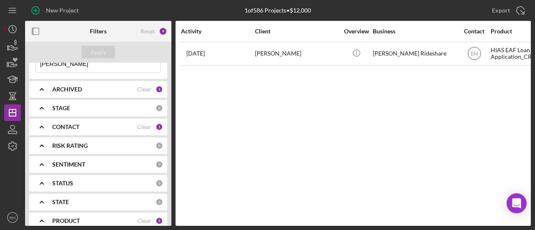
type input "[PERSON_NAME]"
click at [91, 120] on div "CONTACT Clear 1" at bounding box center [107, 127] width 111 height 17
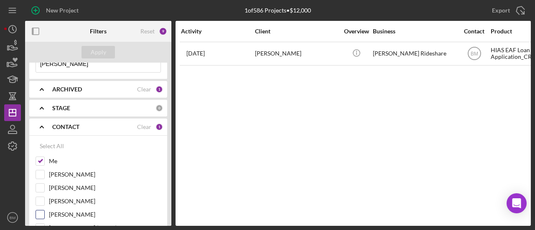
click at [39, 211] on input "[PERSON_NAME]" at bounding box center [40, 215] width 8 height 8
checkbox input "true"
click at [99, 54] on div "Apply" at bounding box center [98, 52] width 15 height 13
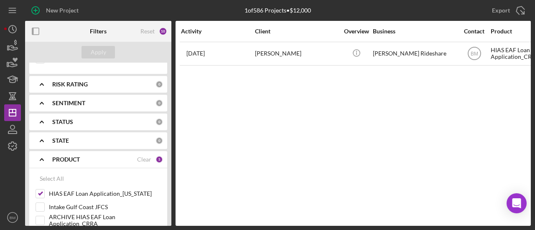
scroll to position [334, 0]
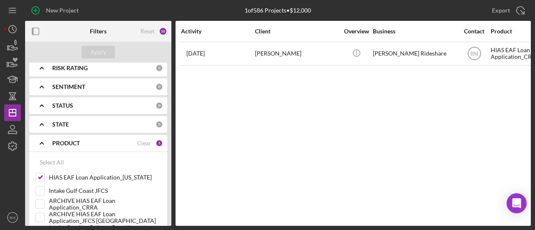
click at [86, 102] on div "STATUS" at bounding box center [103, 105] width 103 height 7
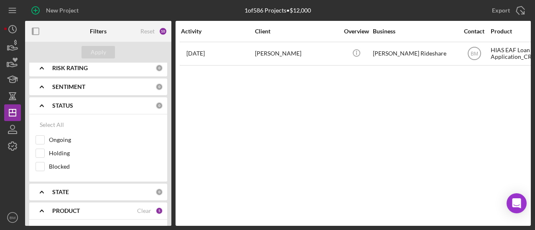
click at [86, 102] on div "STATUS" at bounding box center [103, 105] width 103 height 7
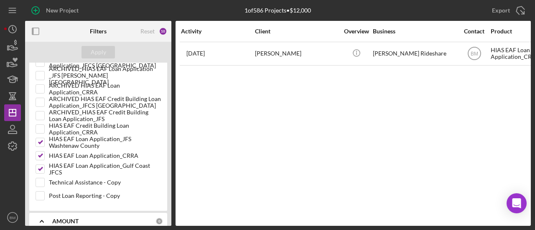
scroll to position [656, 0]
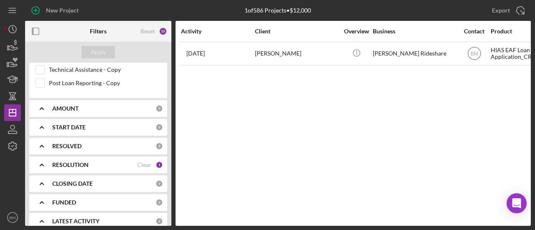
click at [79, 162] on b "RESOLUTION" at bounding box center [70, 165] width 36 height 7
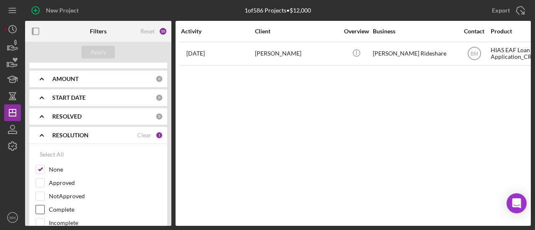
scroll to position [698, 0]
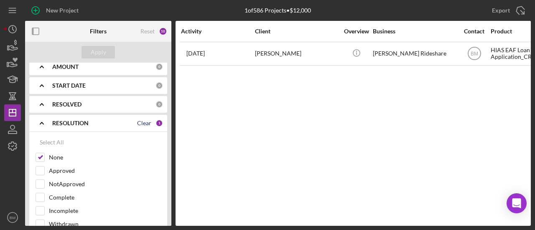
click at [138, 120] on div "Clear" at bounding box center [144, 123] width 14 height 7
checkbox input "false"
click at [104, 51] on div "Apply" at bounding box center [98, 52] width 15 height 13
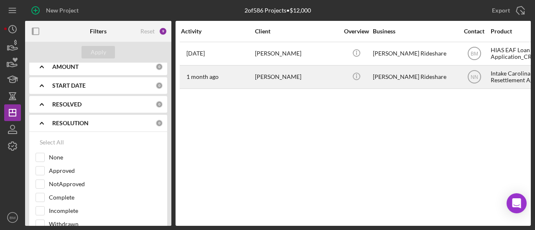
click at [318, 76] on div "[PERSON_NAME]" at bounding box center [297, 77] width 84 height 22
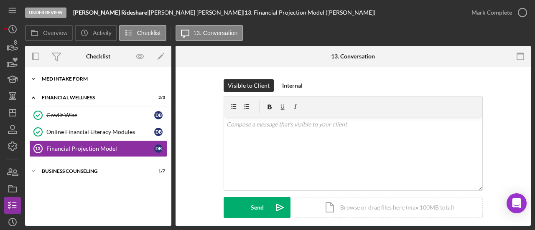
click at [79, 83] on div "Icon/Expander MED Intake Form 10 / 10" at bounding box center [98, 79] width 146 height 17
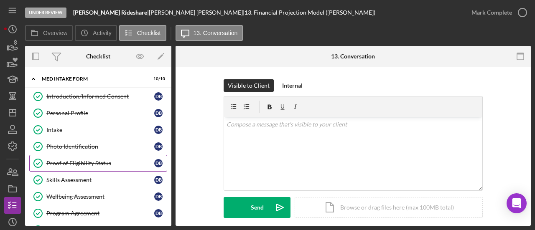
drag, startPoint x: 86, startPoint y: 166, endPoint x: 90, endPoint y: 165, distance: 4.4
click at [86, 167] on link "Proof of Eligibility Status Proof of Eligibility Status D B" at bounding box center [98, 163] width 138 height 17
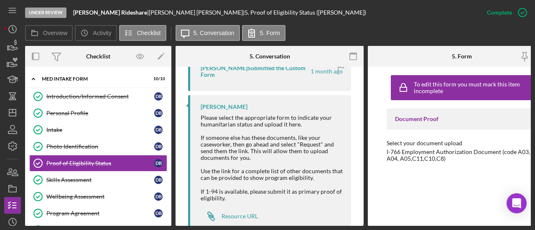
scroll to position [401, 0]
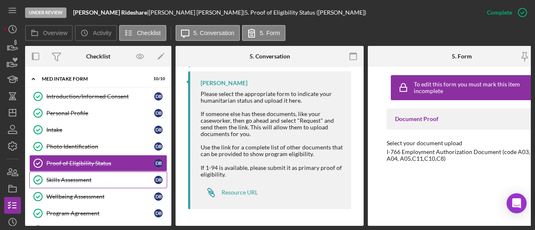
click at [87, 178] on div "Skills Assessment" at bounding box center [100, 180] width 108 height 7
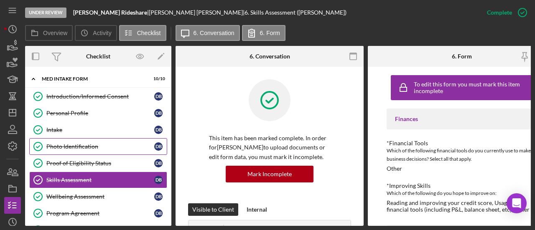
click at [90, 147] on div "Photo Identification" at bounding box center [100, 146] width 108 height 7
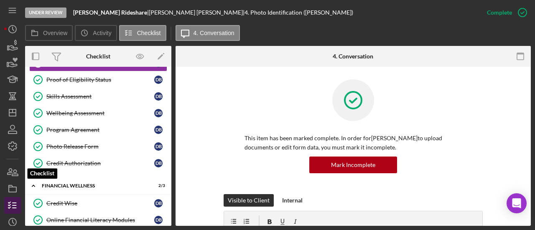
scroll to position [42, 0]
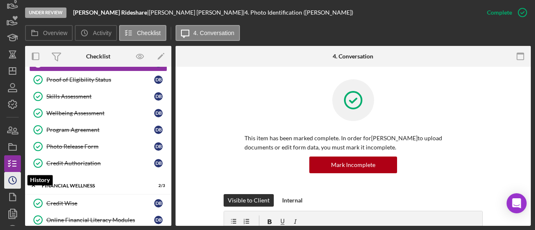
click at [12, 182] on icon "Icon/History" at bounding box center [12, 180] width 21 height 21
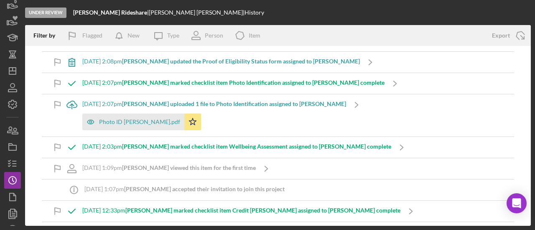
scroll to position [752, 0]
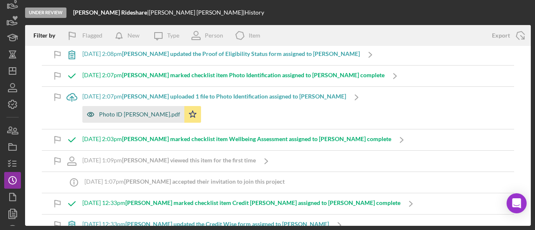
click at [142, 111] on div "Photo ID [PERSON_NAME].pdf" at bounding box center [139, 114] width 81 height 7
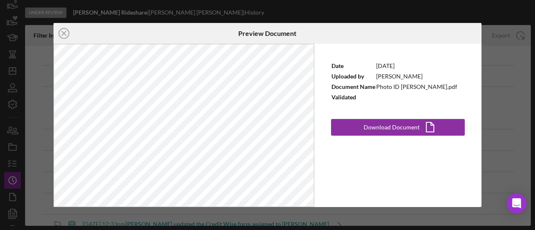
drag, startPoint x: 173, startPoint y: 225, endPoint x: 166, endPoint y: 212, distance: 14.8
click at [173, 225] on div "Icon/Close Preview Document Date [DATE] Uploaded by [PERSON_NAME] Document Name…" at bounding box center [267, 115] width 535 height 230
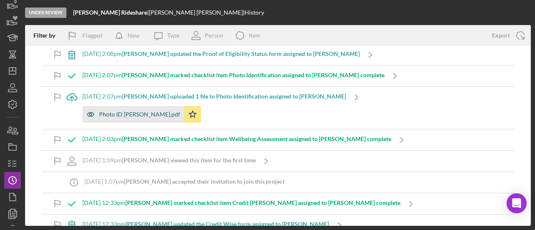
click at [130, 112] on div "Photo ID [PERSON_NAME].pdf" at bounding box center [139, 114] width 81 height 7
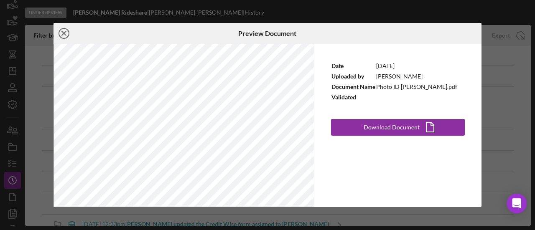
click at [65, 31] on icon "Icon/Close" at bounding box center [63, 33] width 21 height 21
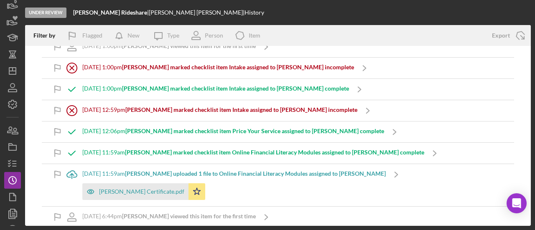
scroll to position [98, 0]
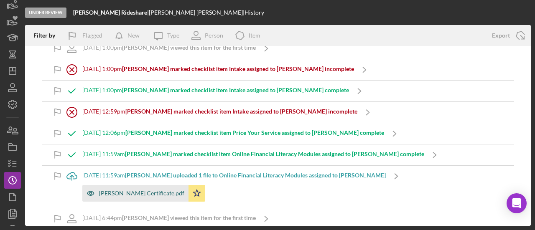
click at [156, 193] on div "[PERSON_NAME] Certificate.pdf" at bounding box center [141, 193] width 85 height 7
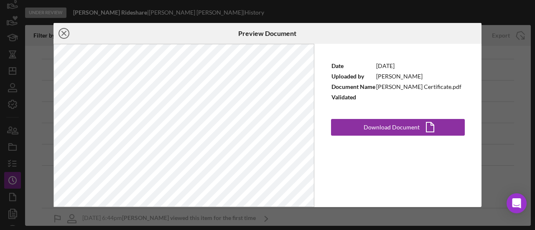
click at [63, 34] on line at bounding box center [64, 33] width 4 height 4
